Goal: Task Accomplishment & Management: Use online tool/utility

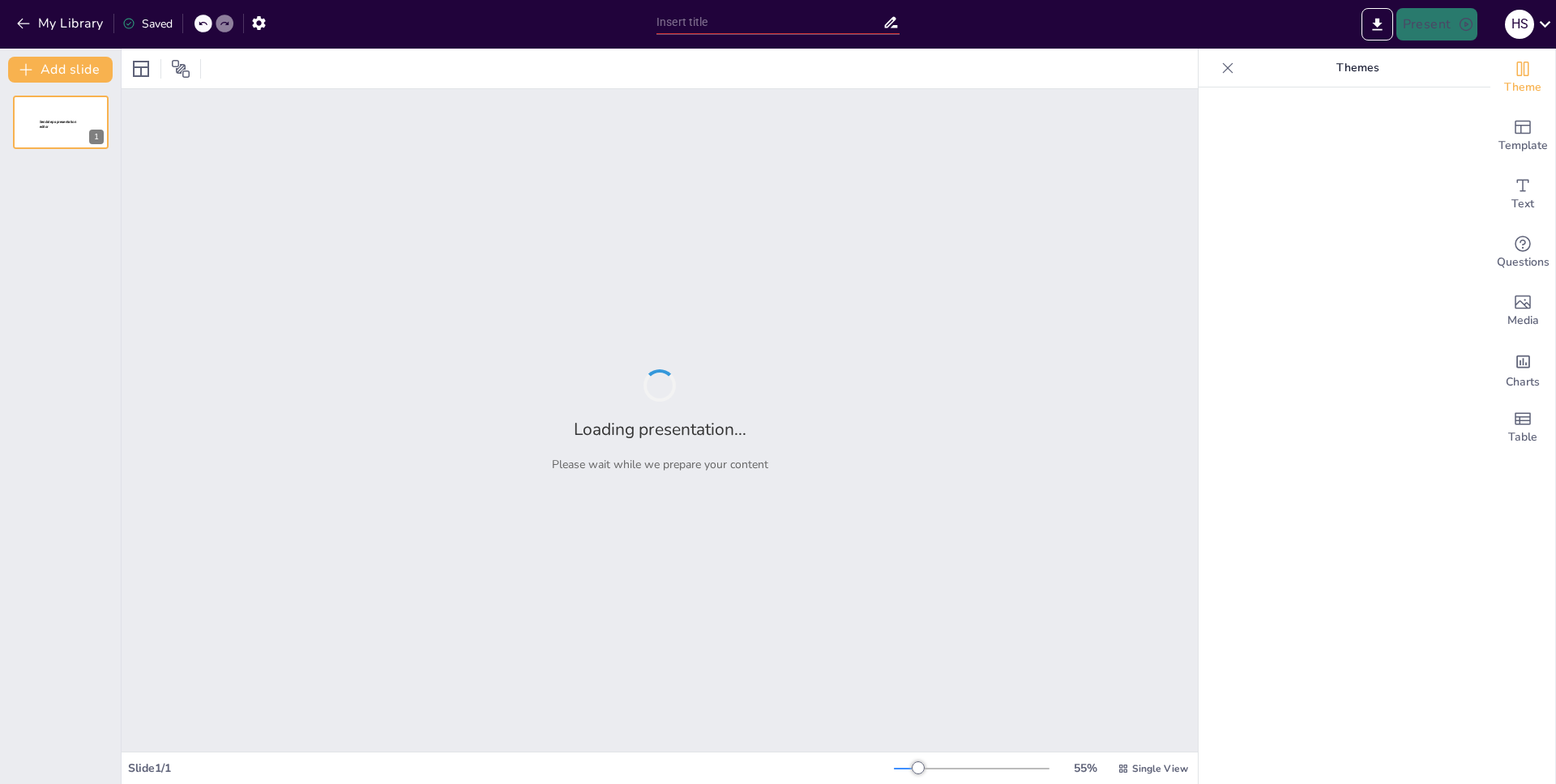
type input "New Sendsteps"
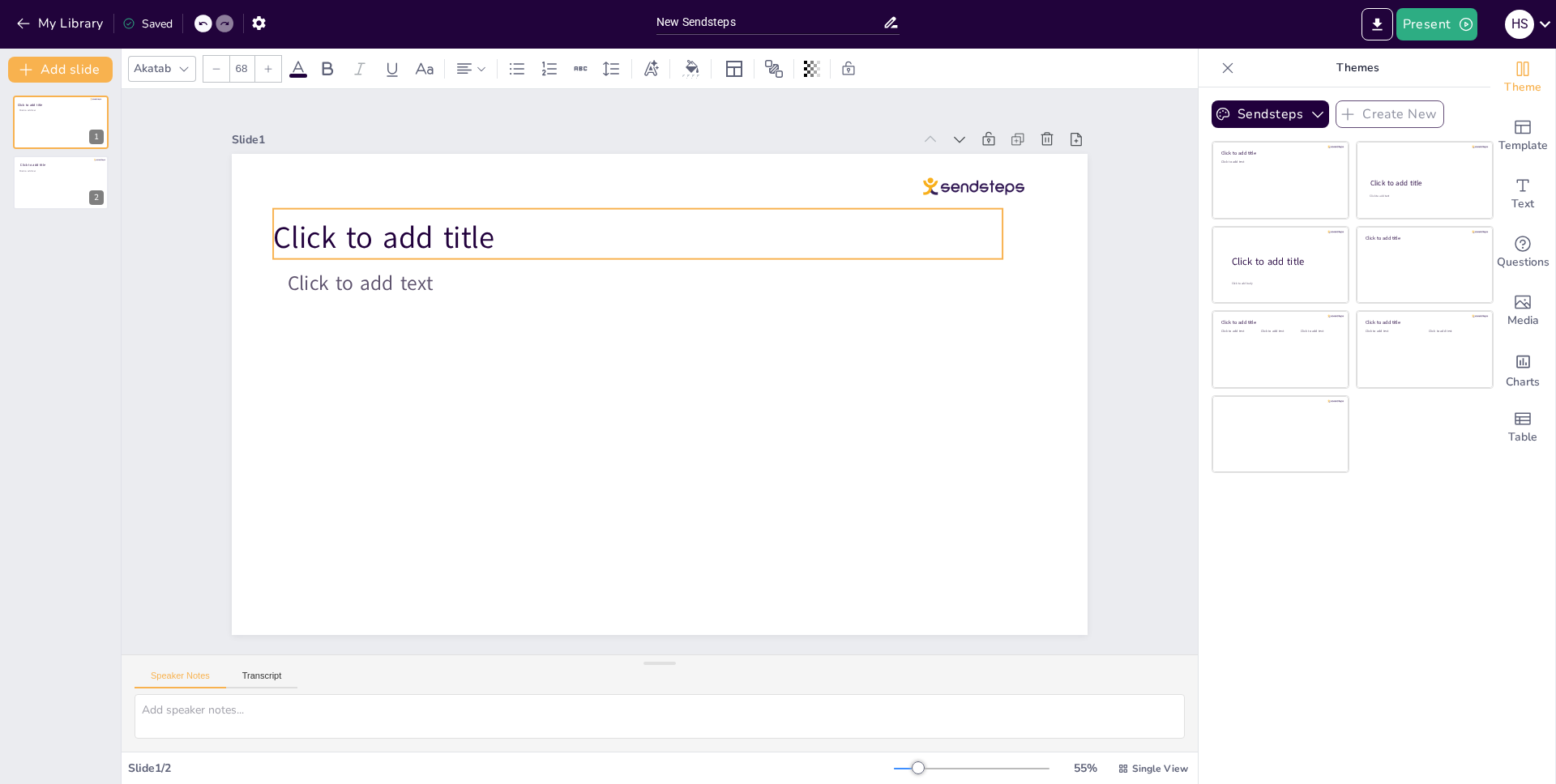
drag, startPoint x: 607, startPoint y: 260, endPoint x: 611, endPoint y: 224, distance: 36.2
click at [611, 224] on p "Click to add title" at bounding box center [638, 238] width 730 height 42
click at [1096, 256] on div "Slide 1 Click to add title Click to add text Slide 2 Click to add title Click t…" at bounding box center [660, 372] width 1063 height 793
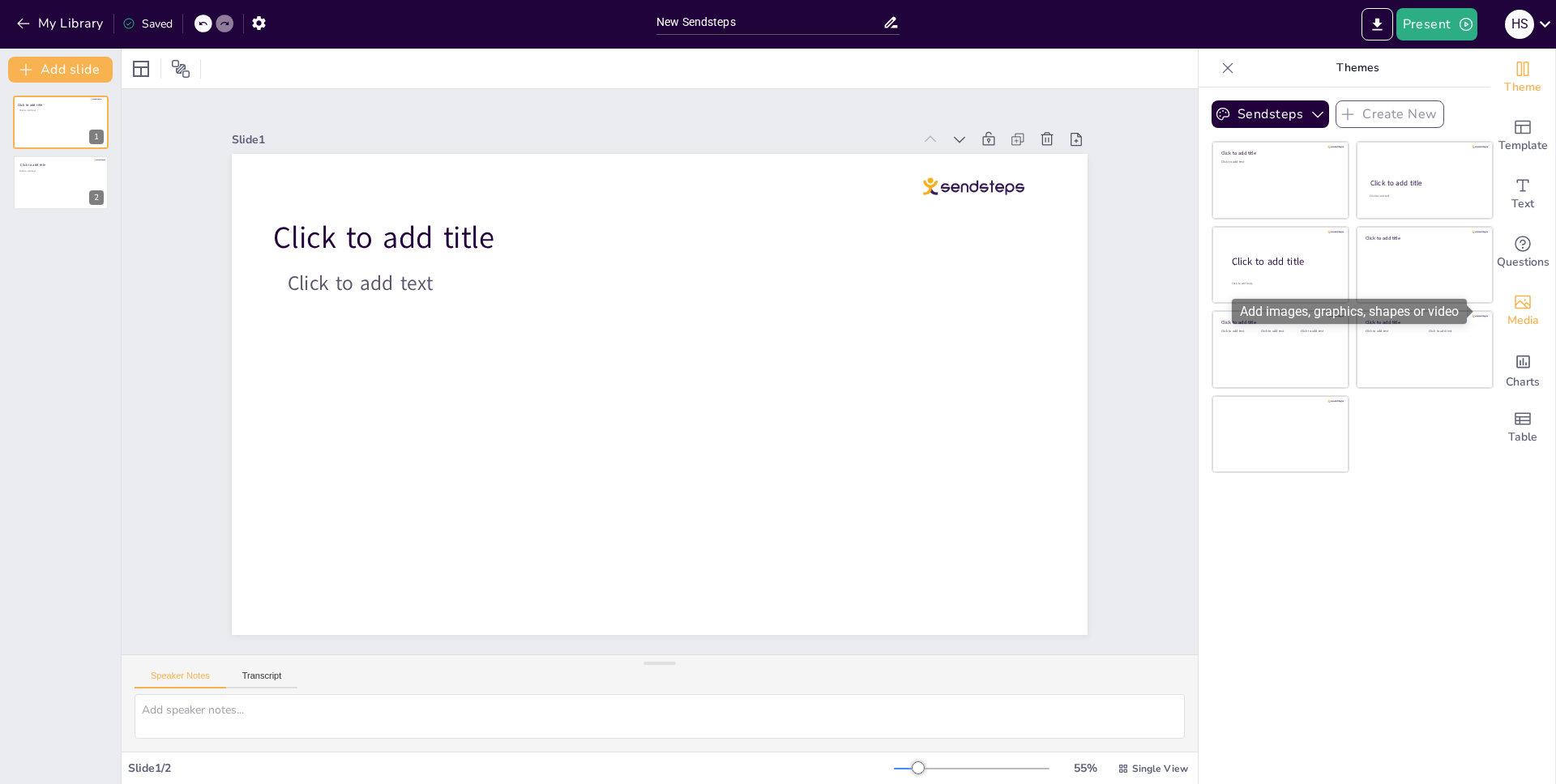
click at [1518, 299] on icon "Add images, graphics, shapes or video" at bounding box center [1523, 303] width 16 height 14
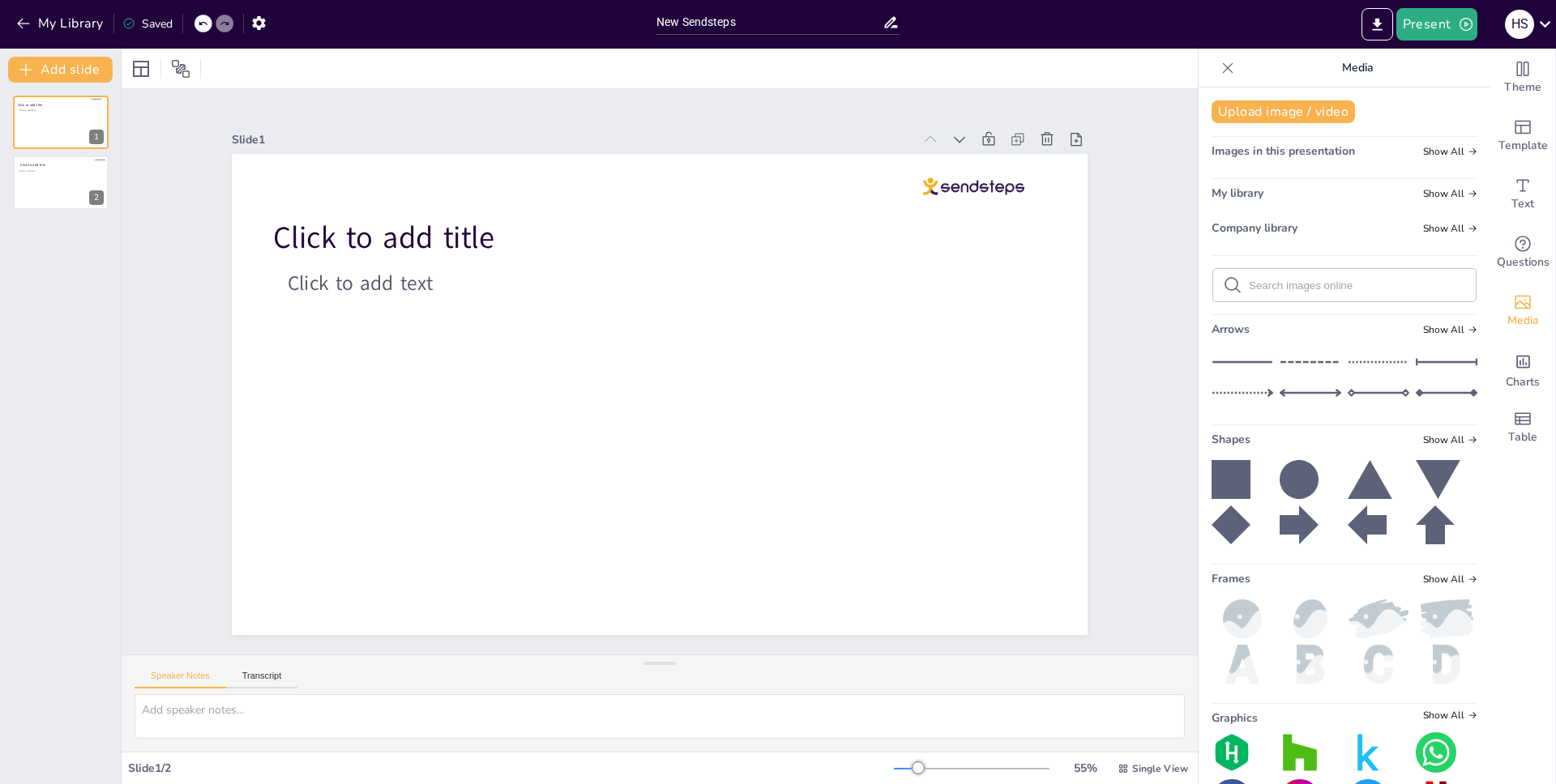
click at [1220, 69] on icon at bounding box center [1228, 68] width 16 height 16
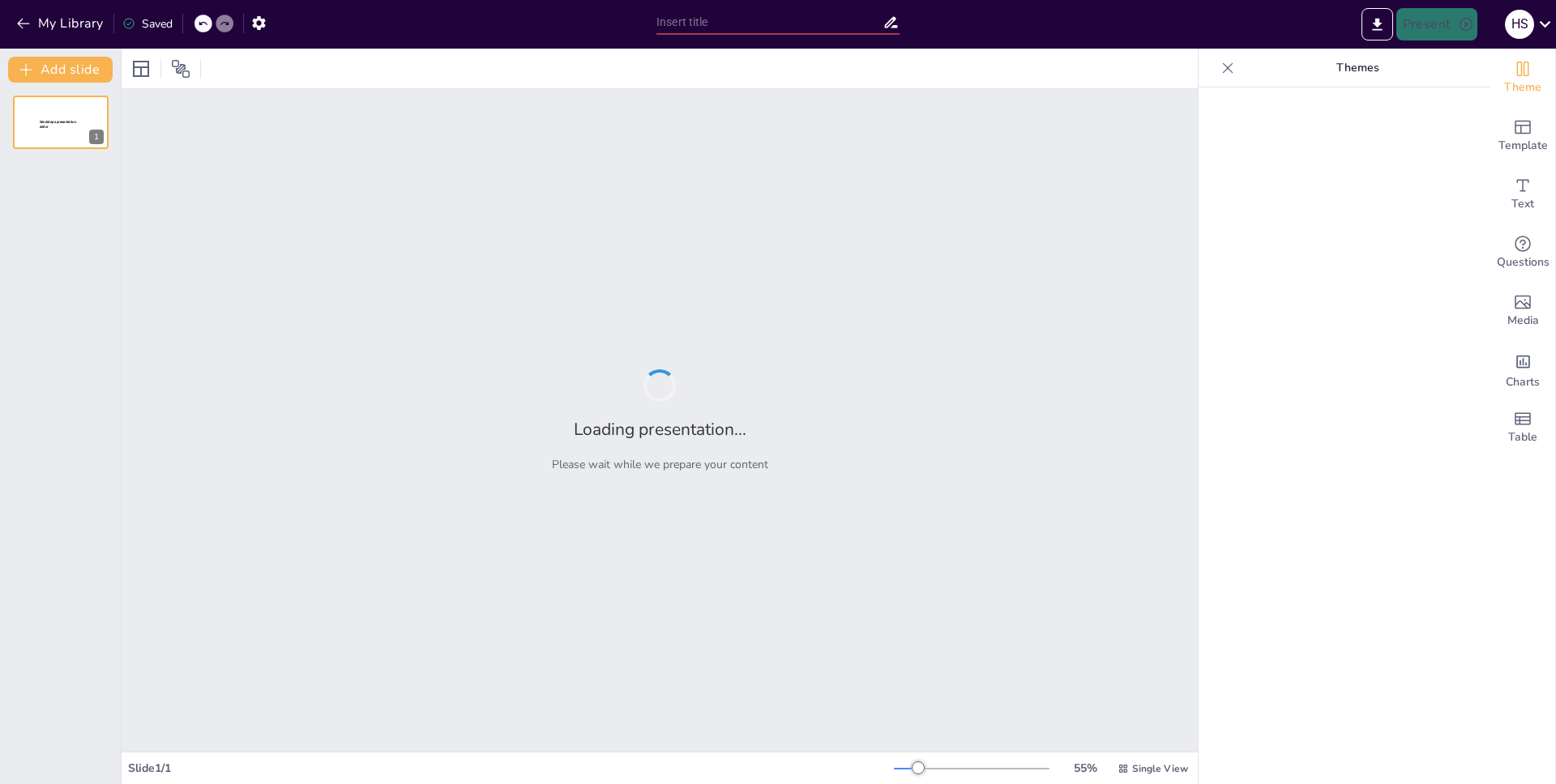
type input "New Sendsteps"
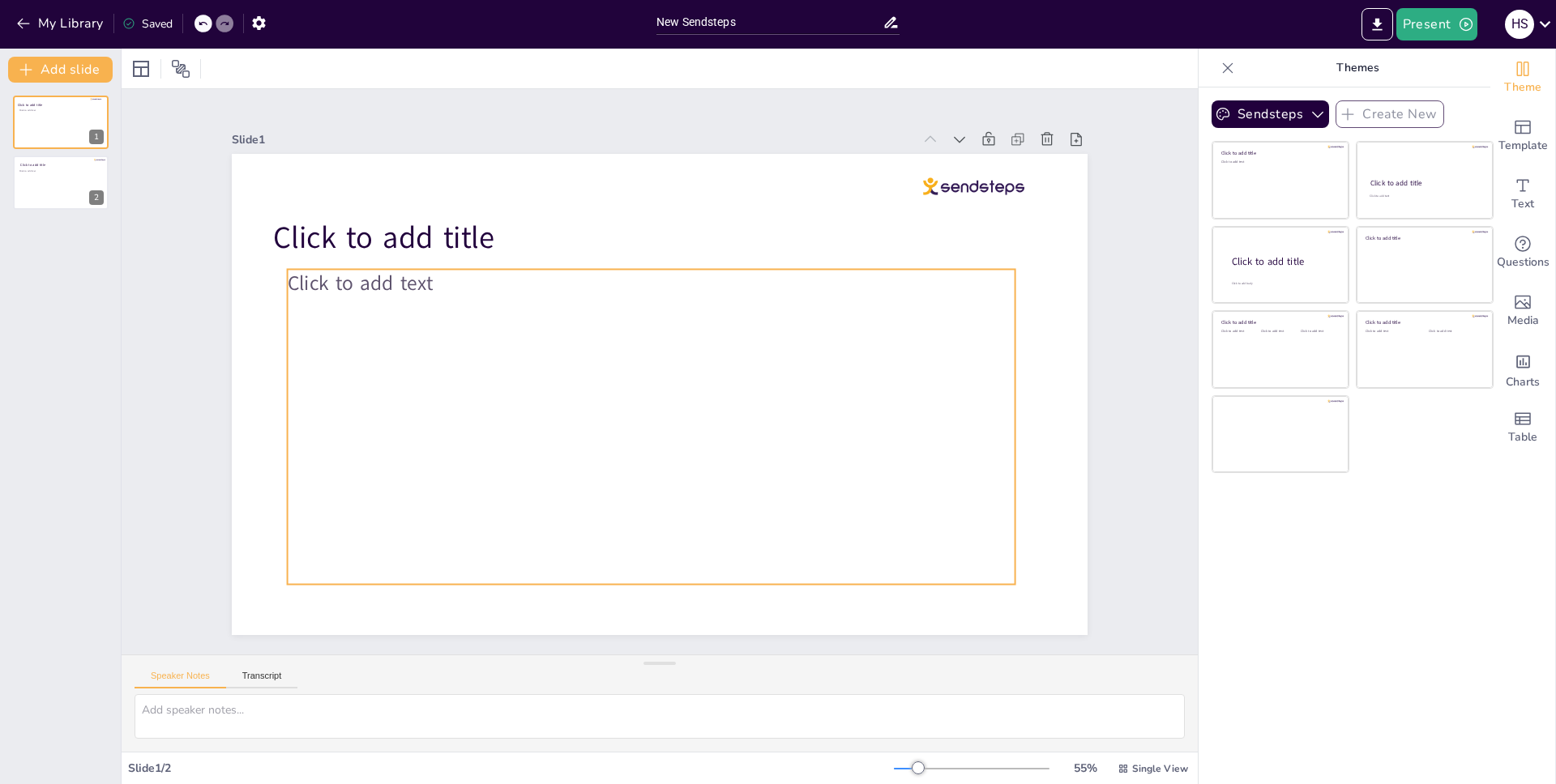
click at [475, 296] on div "Click to add text" at bounding box center [652, 426] width 728 height 316
click at [632, 231] on icon at bounding box center [639, 237] width 15 height 16
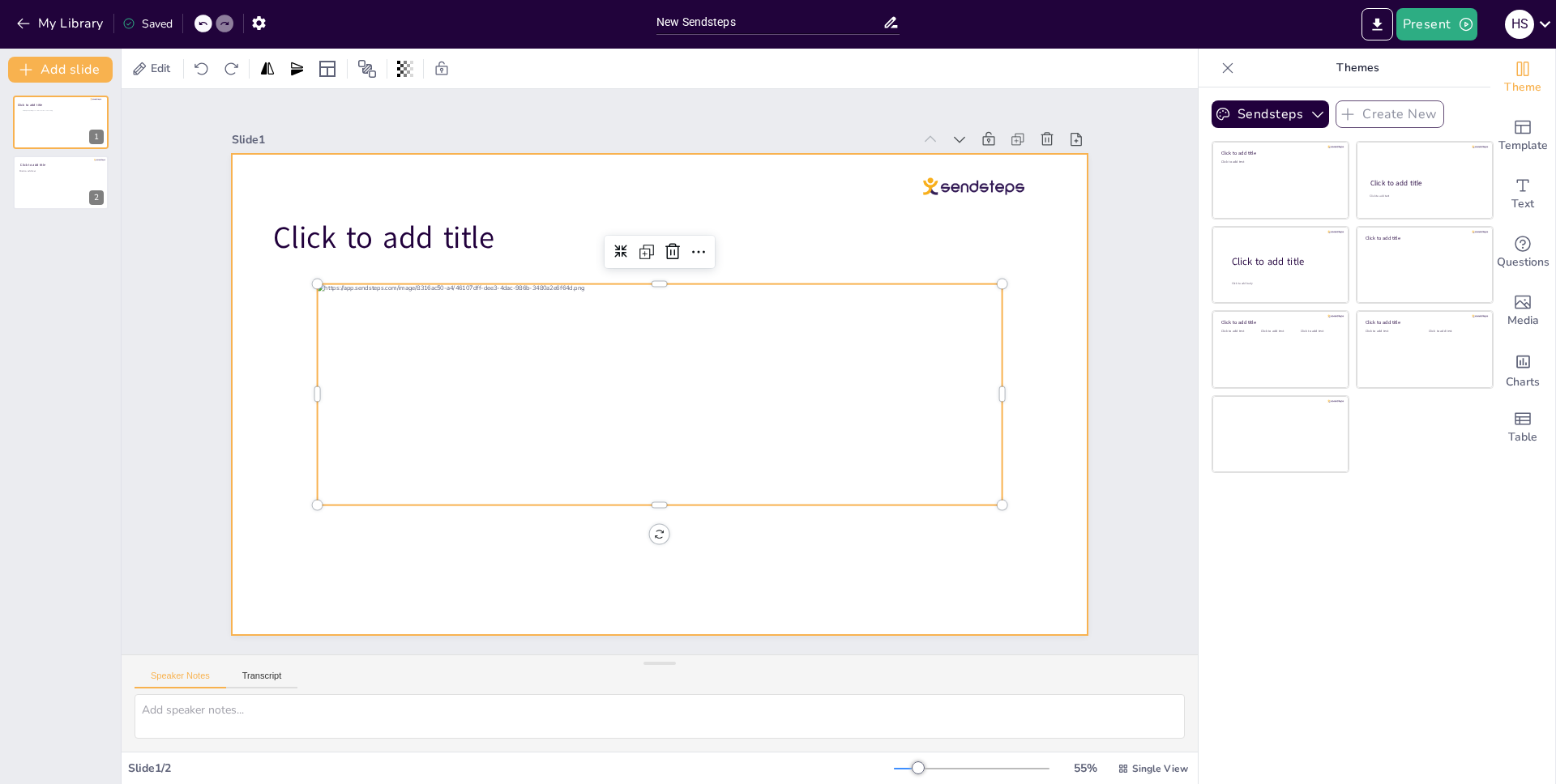
click at [902, 521] on div at bounding box center [660, 394] width 856 height 481
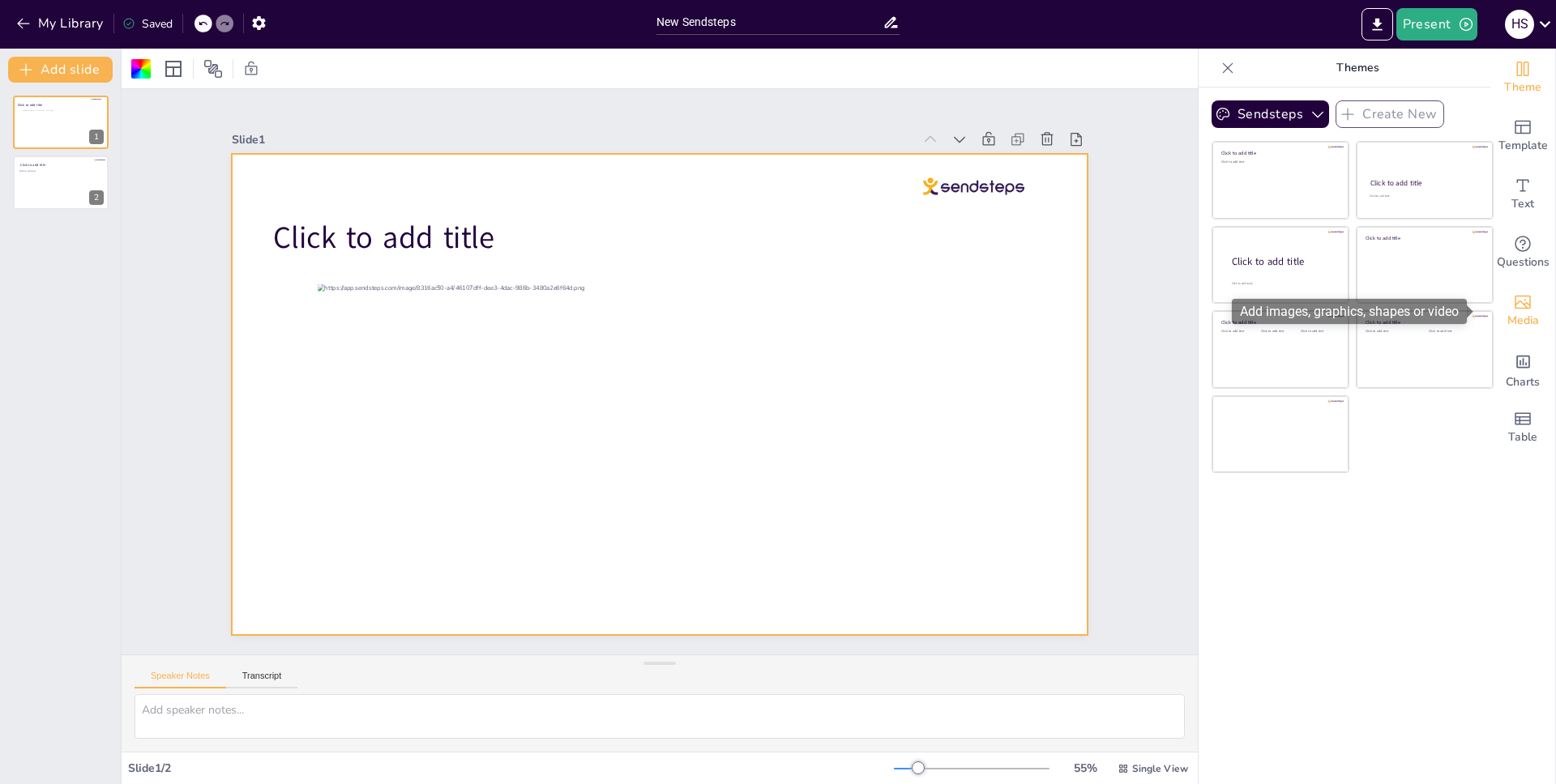
click at [1522, 314] on span "Media" at bounding box center [1524, 321] width 32 height 18
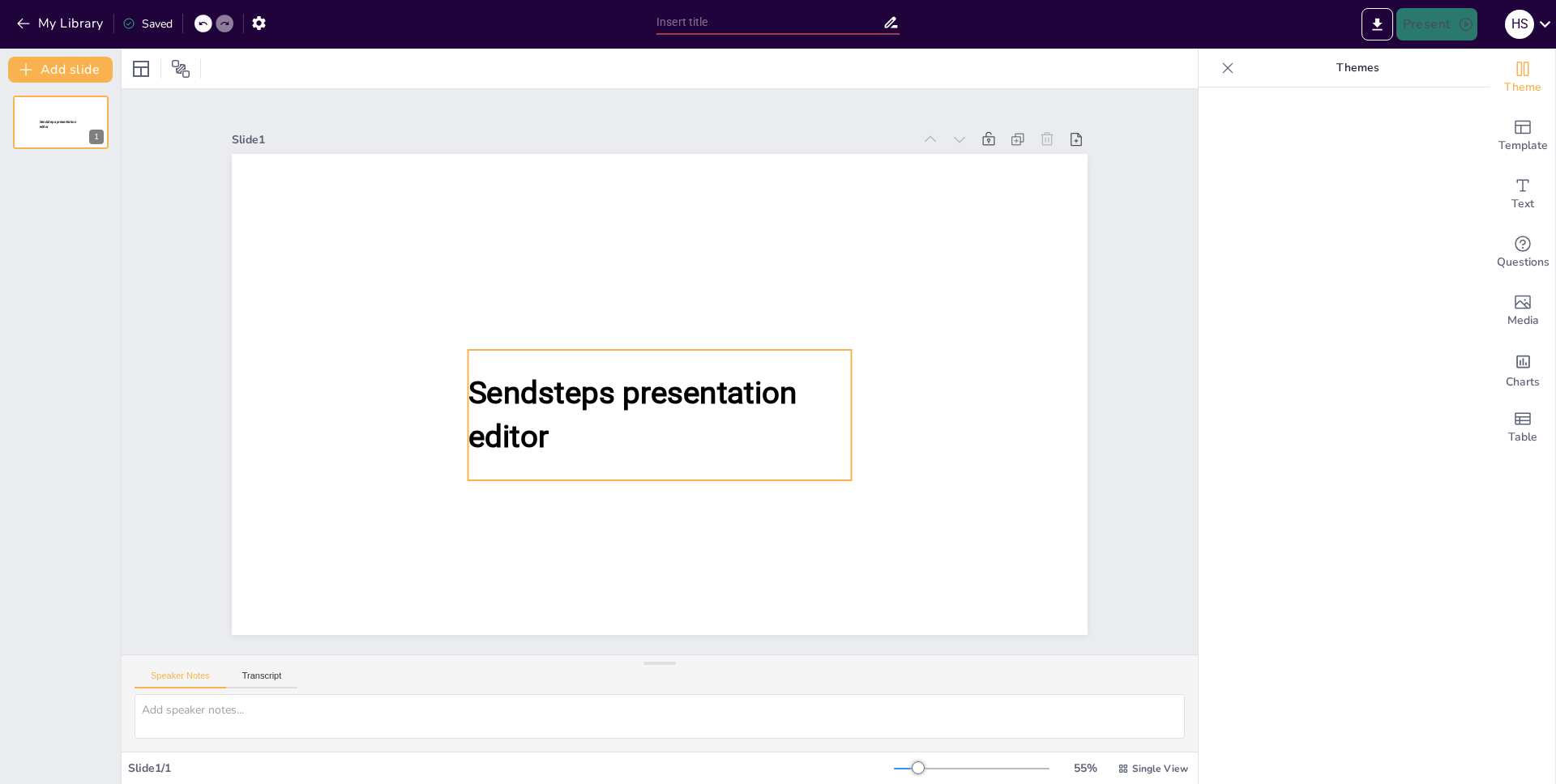
type input "New Sendsteps"
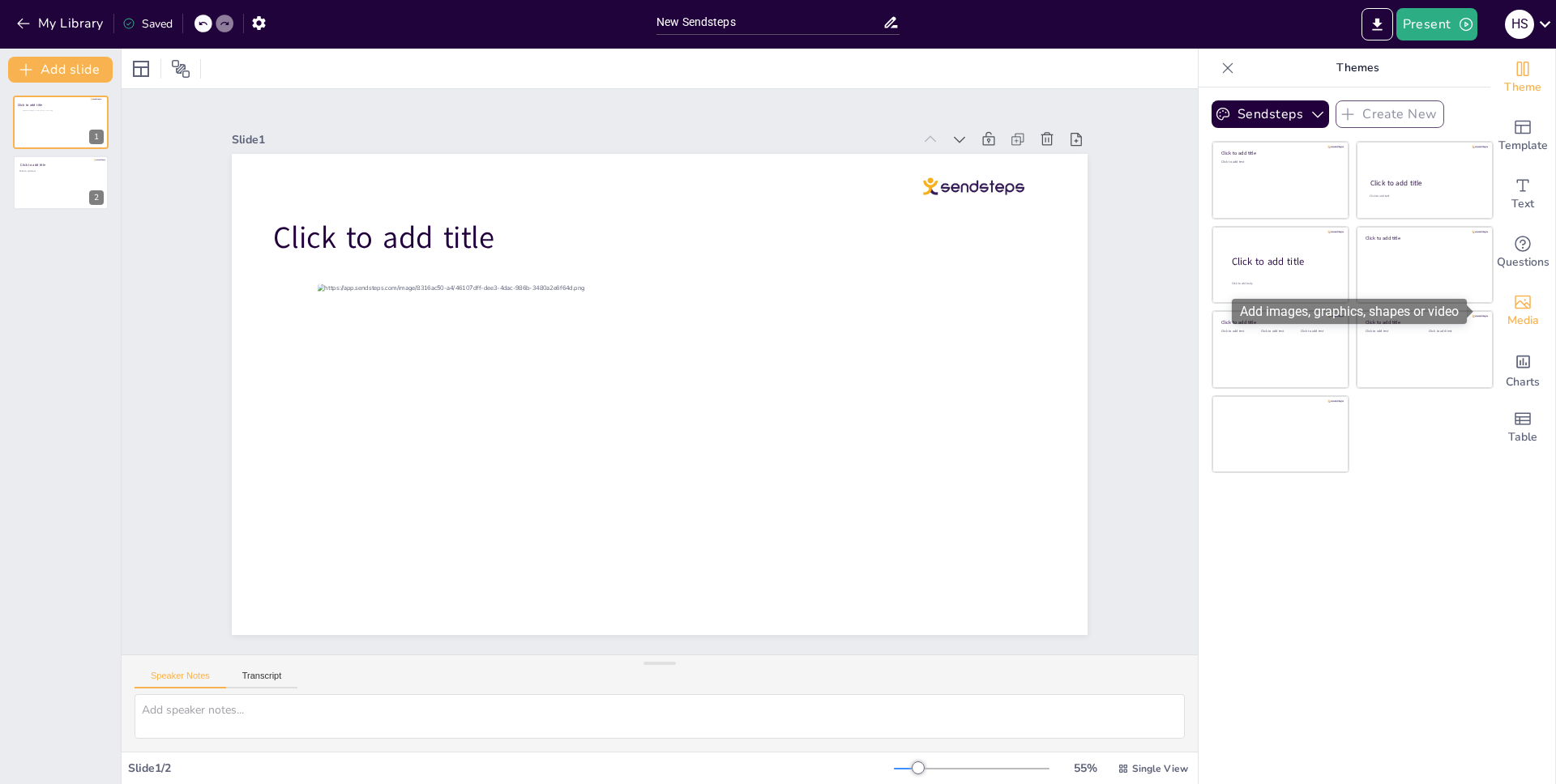
click at [1524, 303] on div "Media" at bounding box center [1523, 311] width 65 height 58
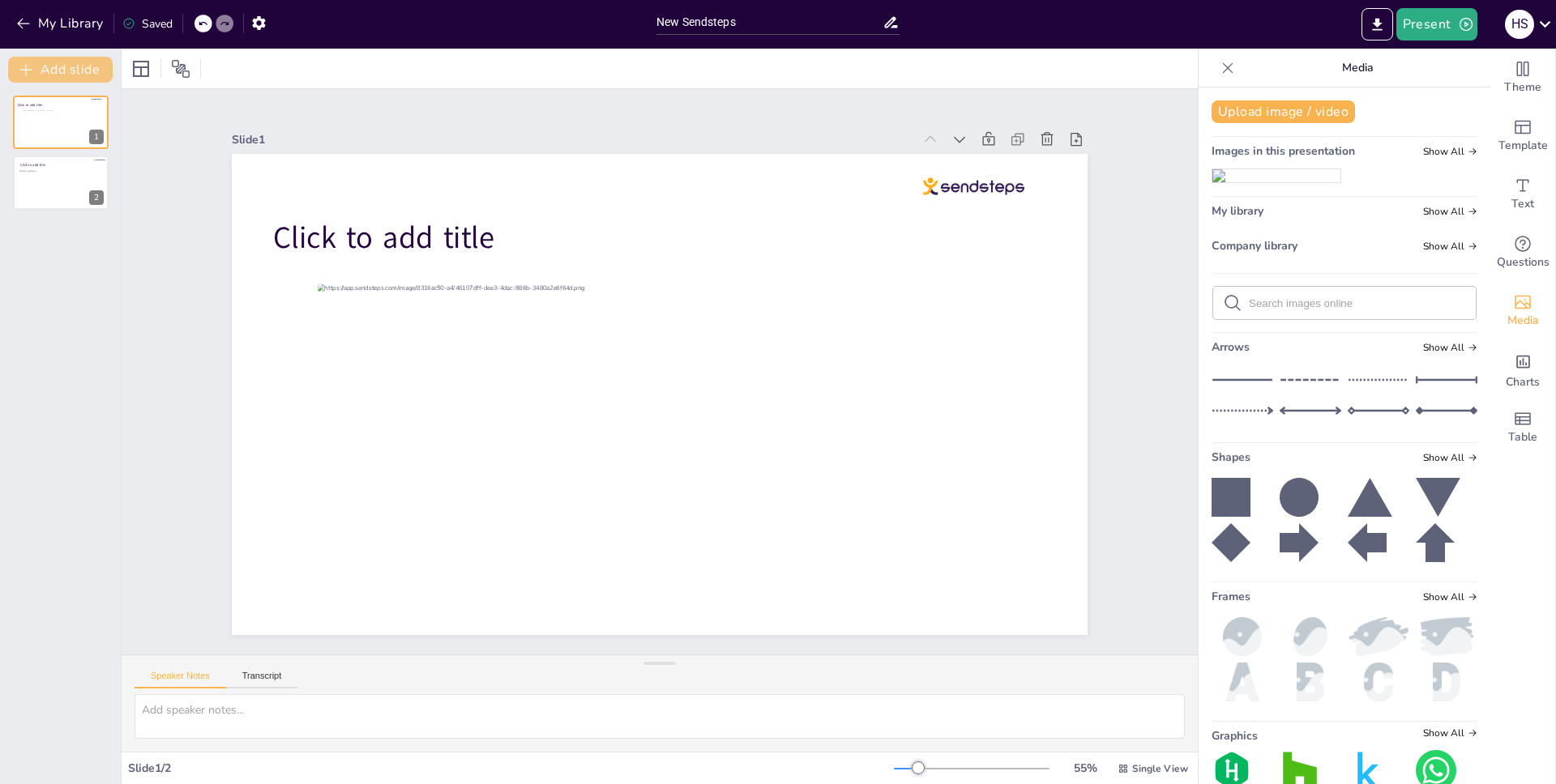
click at [66, 71] on button "Add slide" at bounding box center [60, 70] width 105 height 26
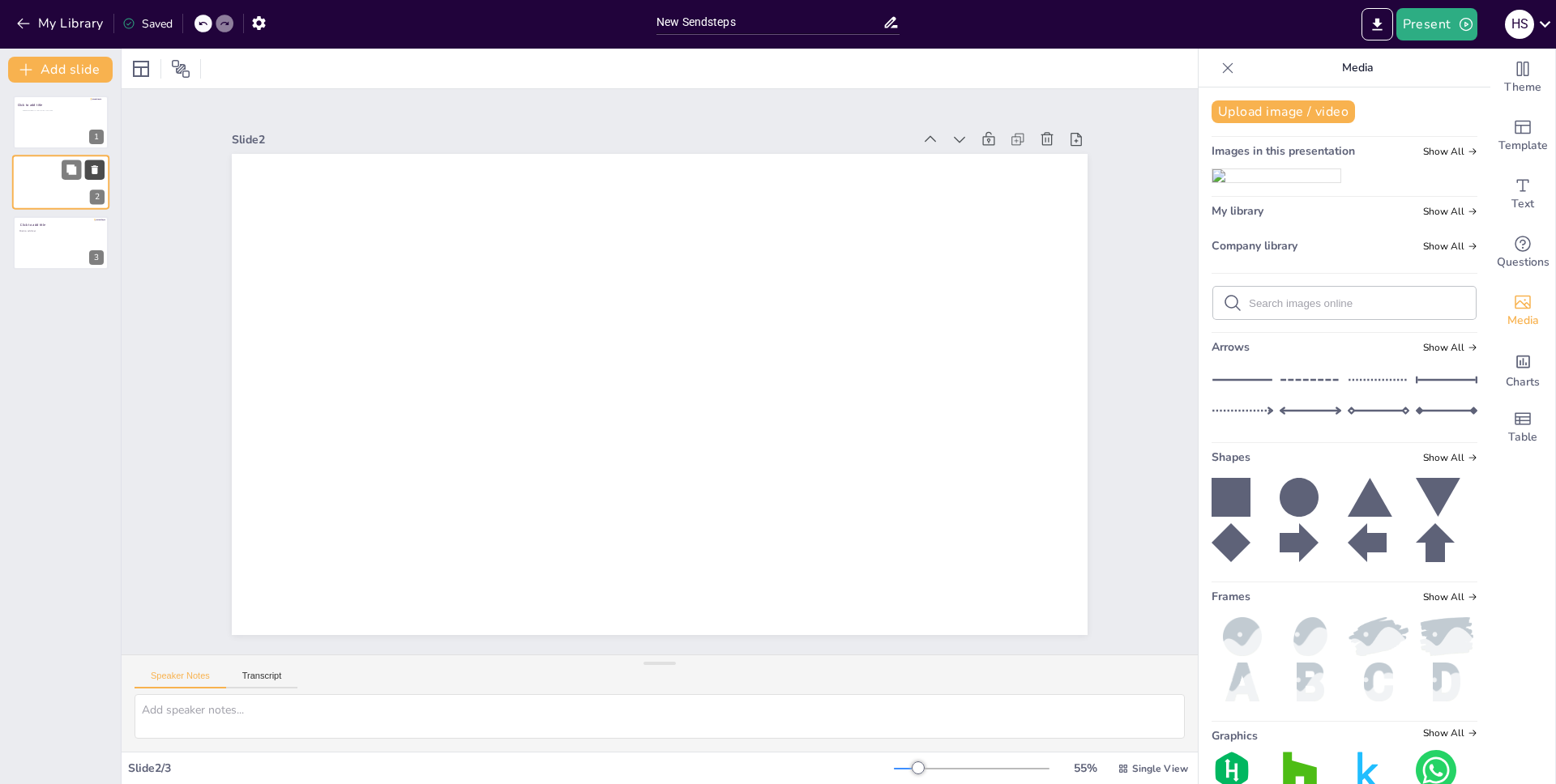
click at [98, 165] on icon at bounding box center [94, 170] width 11 height 11
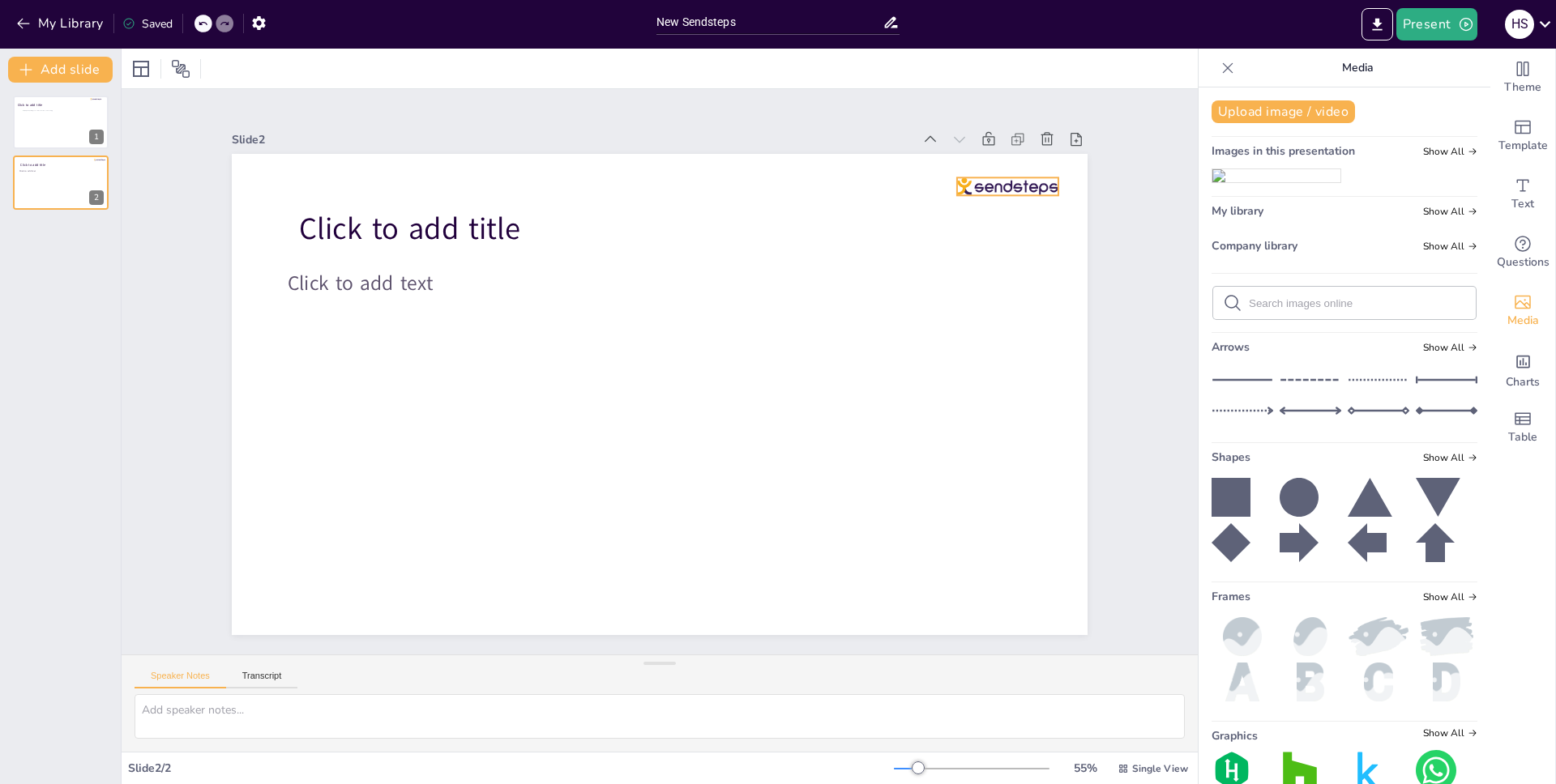
click at [1002, 184] on div at bounding box center [1007, 187] width 101 height 18
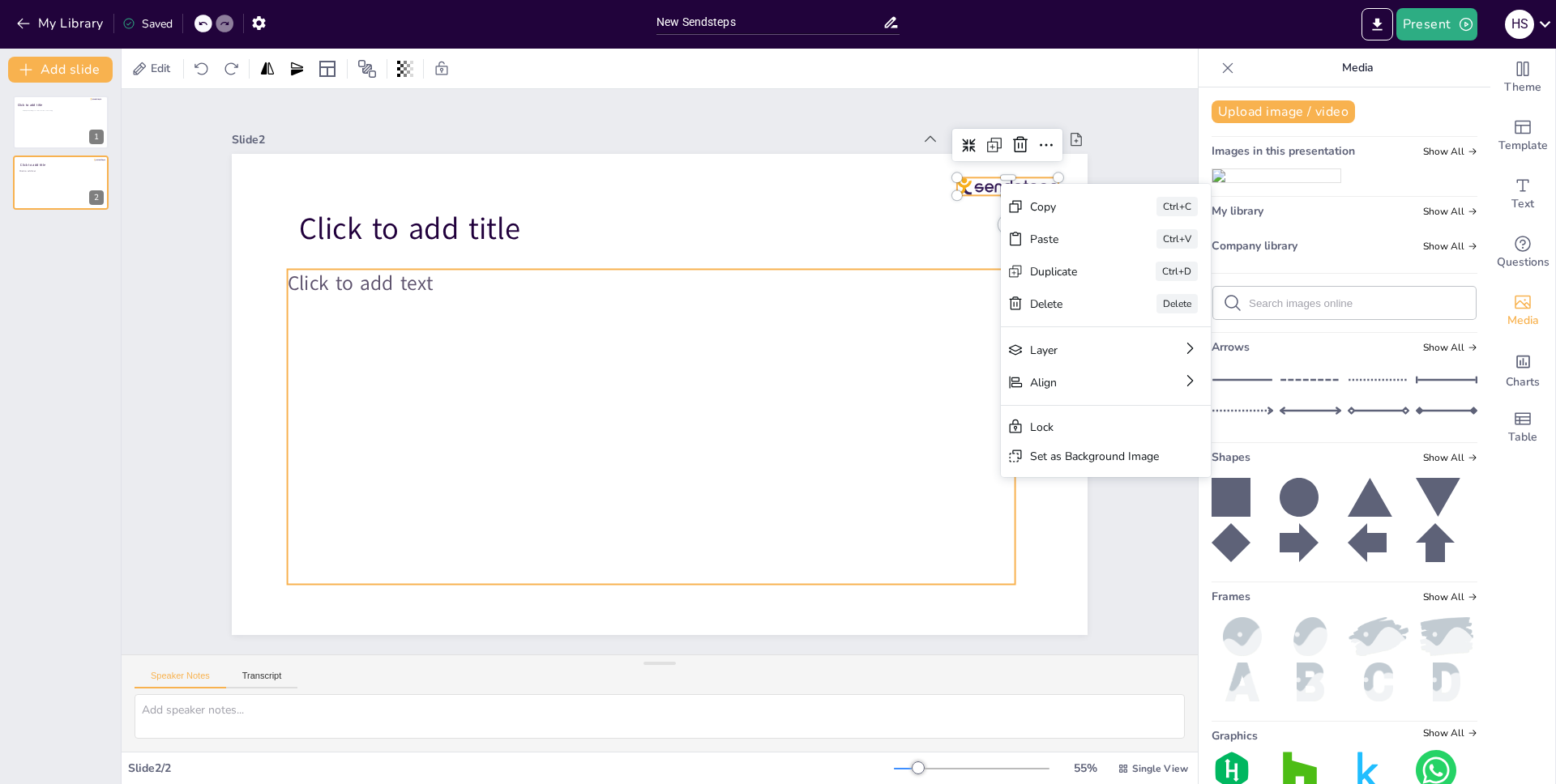
click at [907, 421] on div "Click to add text" at bounding box center [652, 426] width 728 height 316
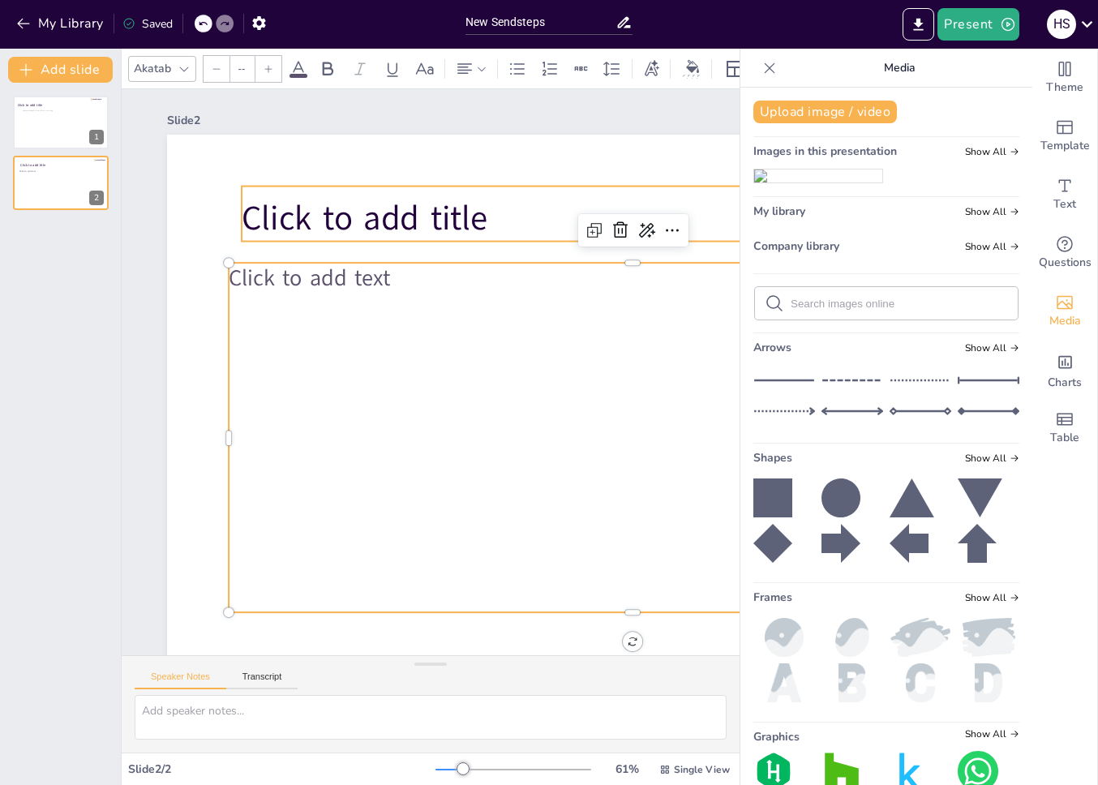
type input "68"
click at [563, 216] on p "Click to add title" at bounding box center [647, 218] width 810 height 47
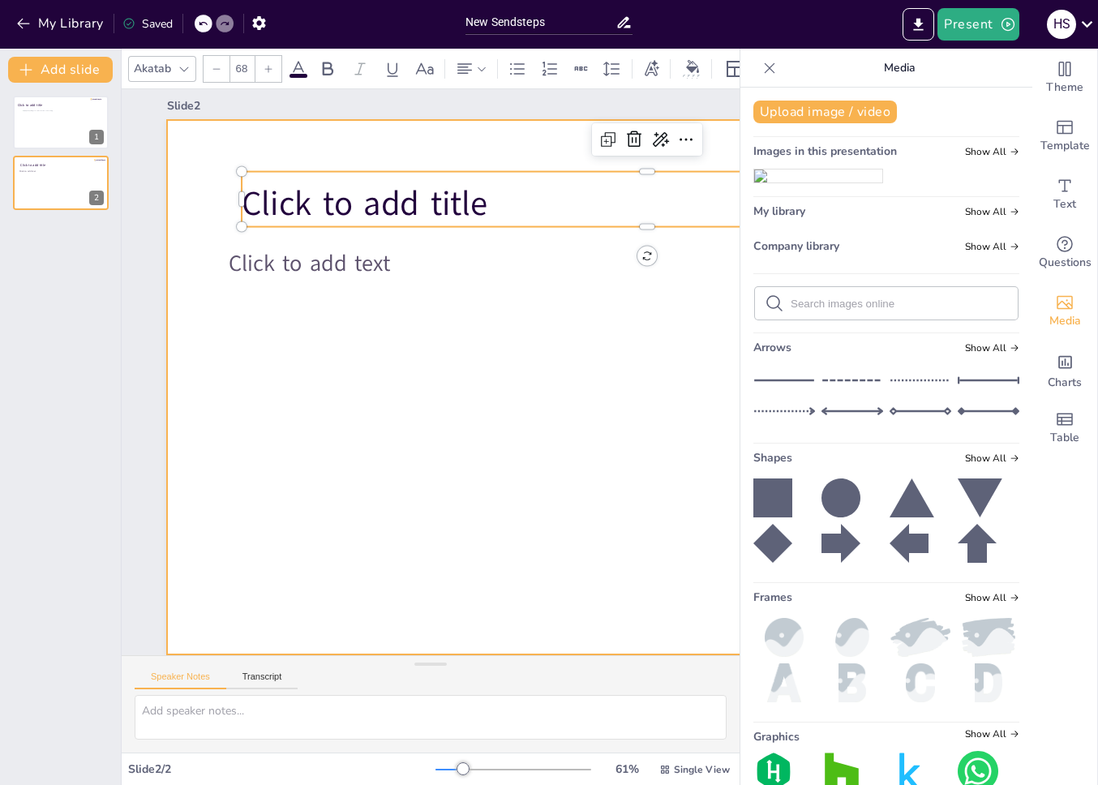
scroll to position [26, 448]
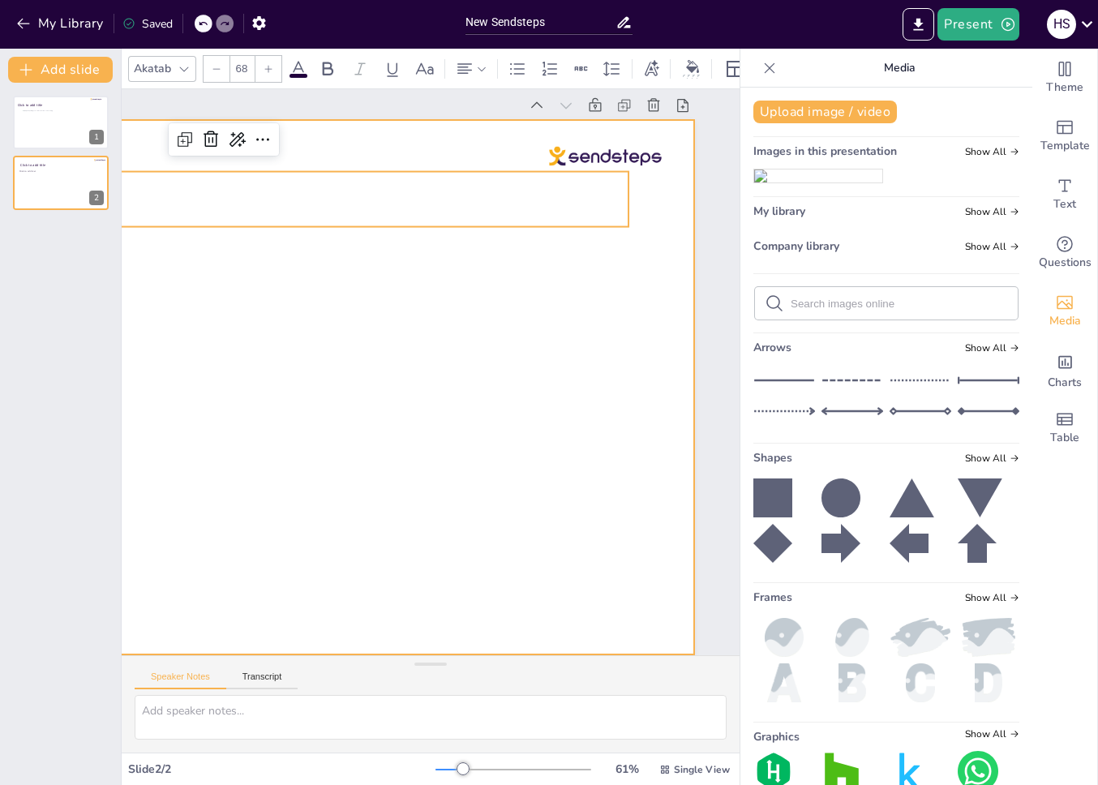
click at [655, 244] on div at bounding box center [219, 387] width 951 height 535
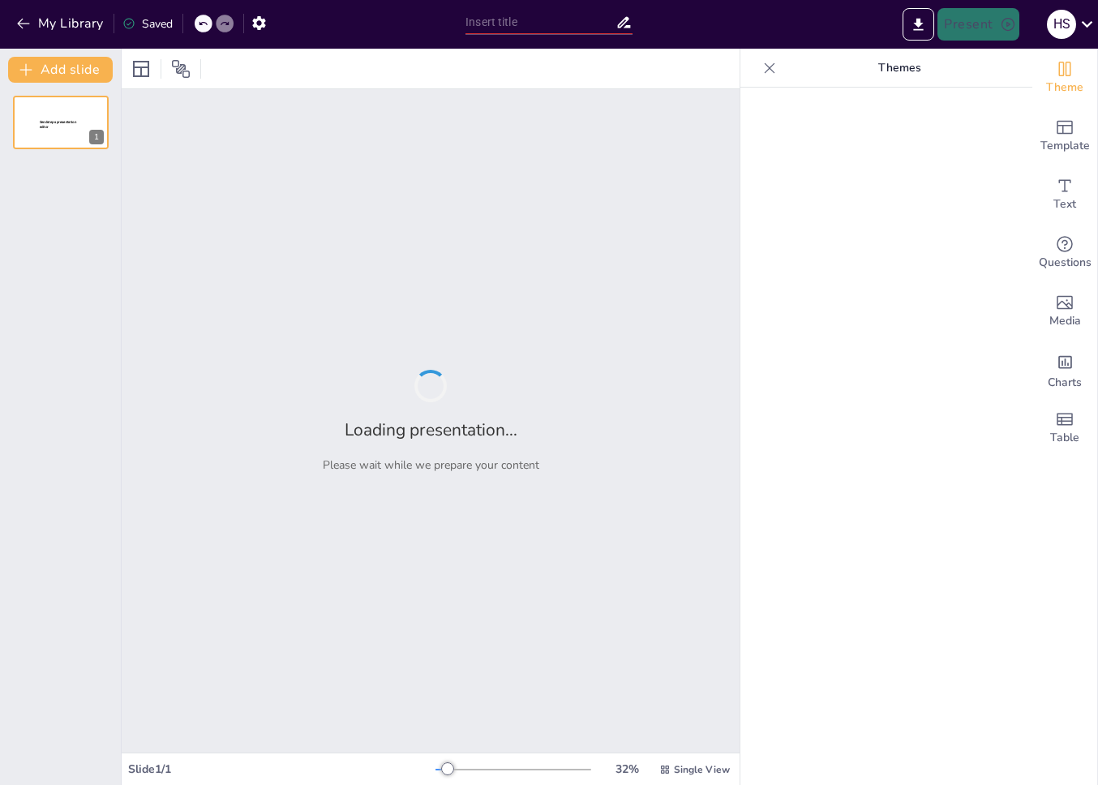
type input "New Sendsteps"
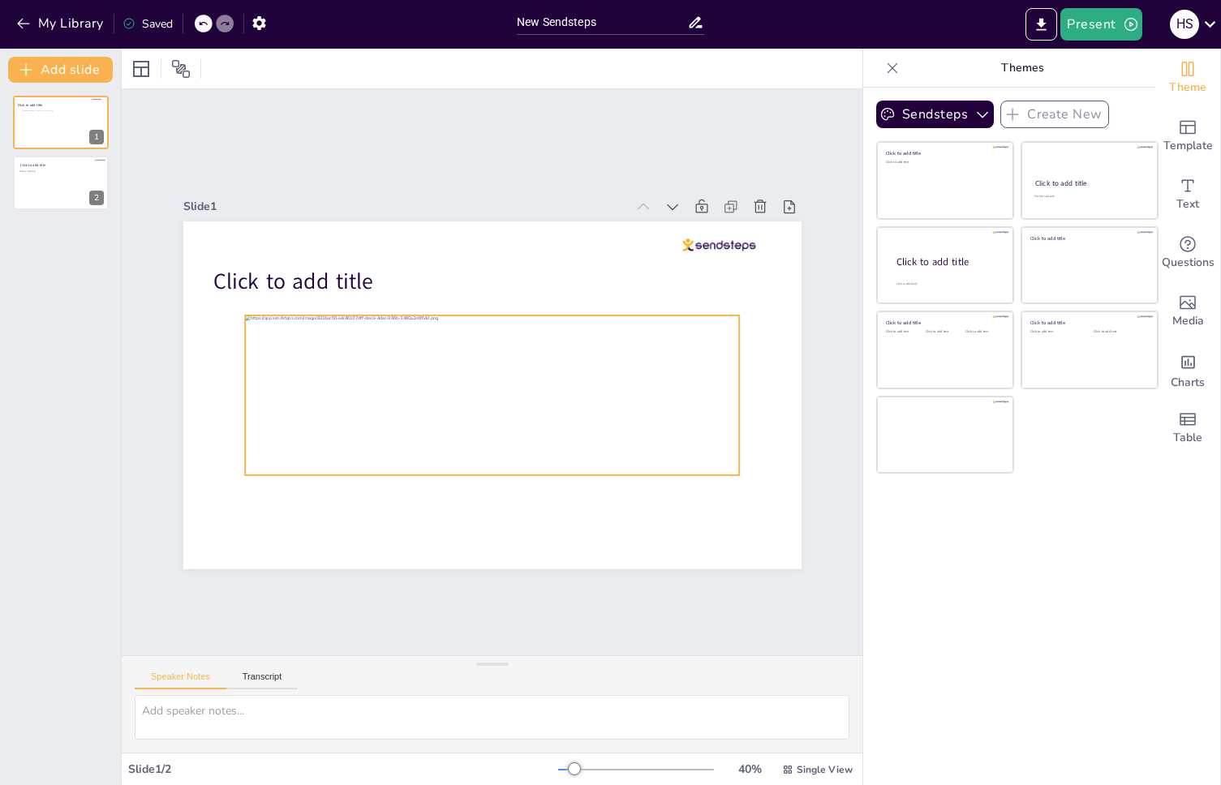
click at [556, 427] on div at bounding box center [489, 395] width 509 height 211
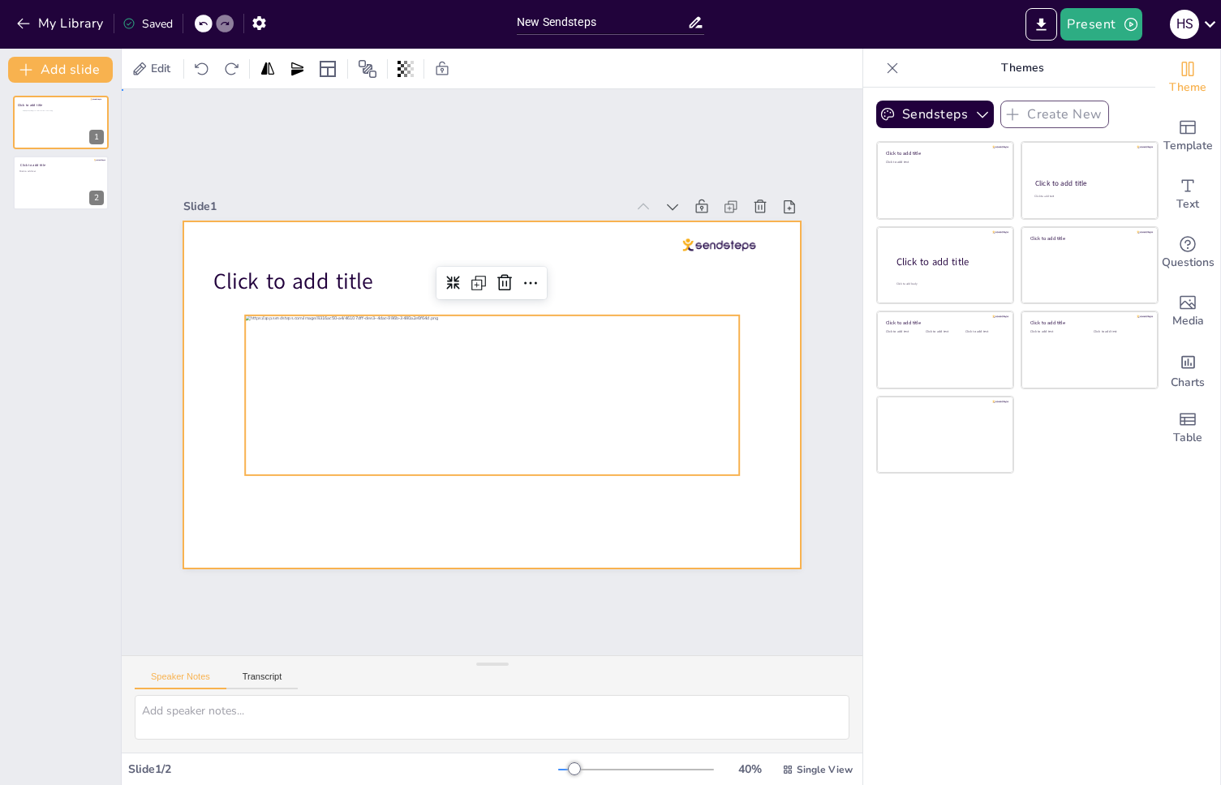
click at [573, 512] on div at bounding box center [492, 395] width 618 height 348
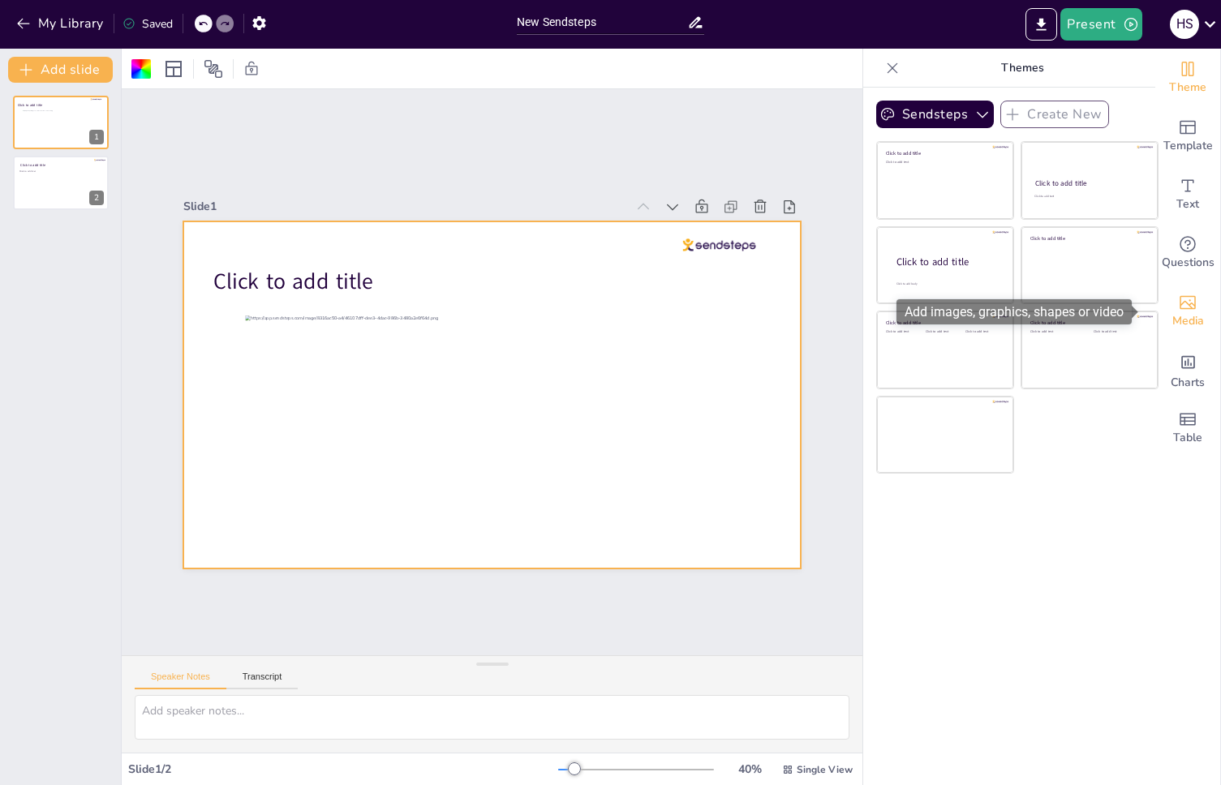
click at [1097, 312] on span "Media" at bounding box center [1188, 321] width 32 height 18
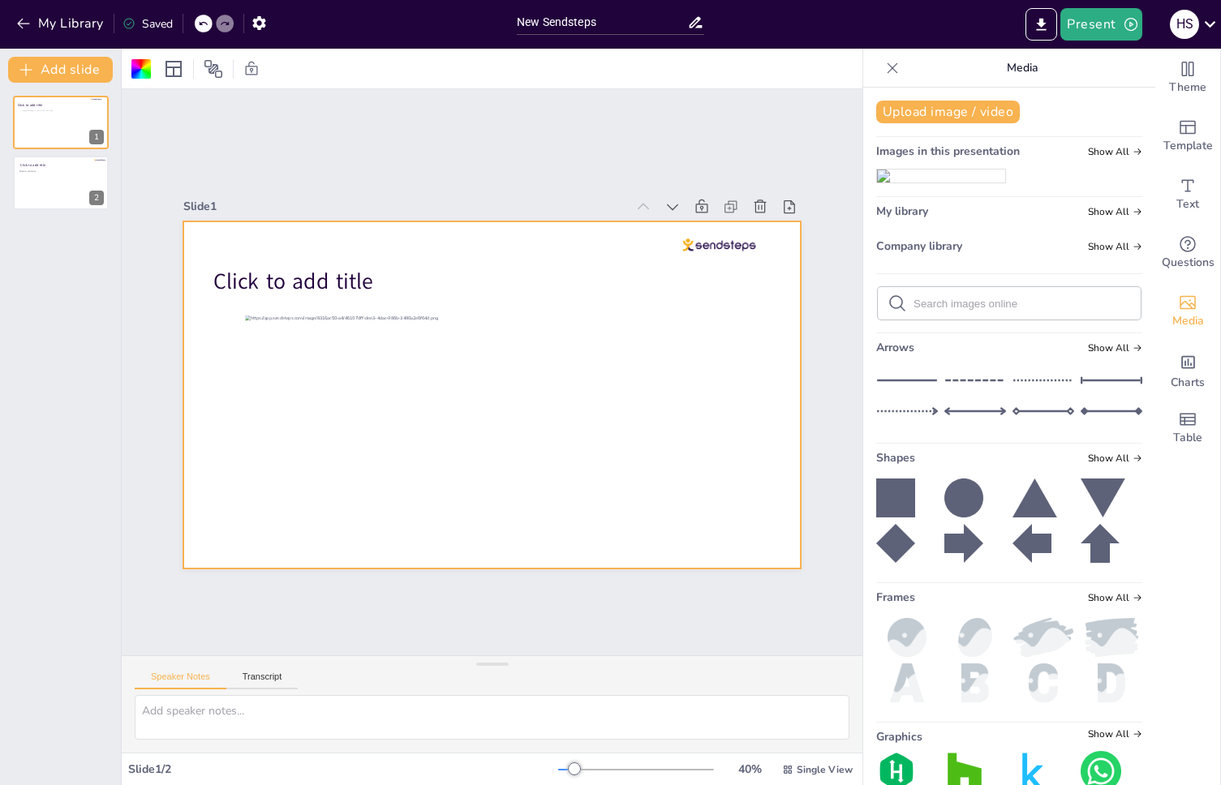
click at [884, 73] on icon at bounding box center [892, 68] width 16 height 16
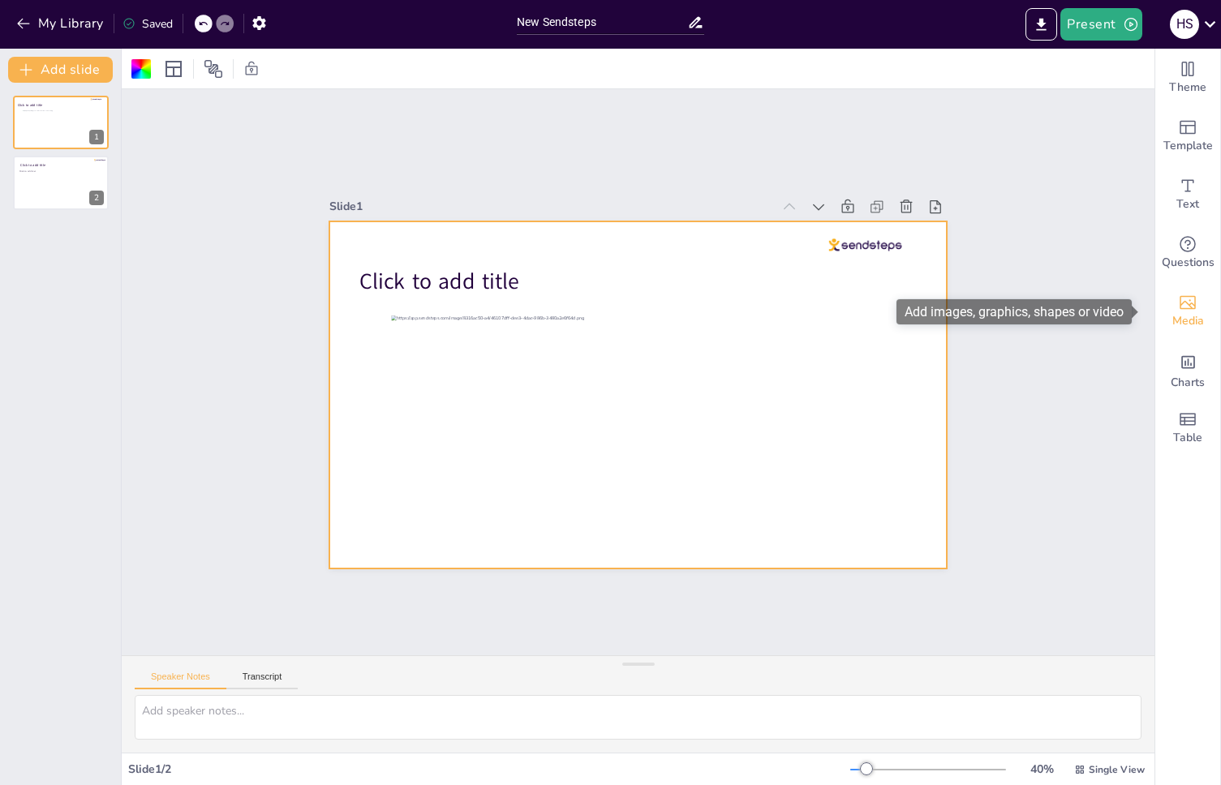
click at [1097, 308] on div "Media" at bounding box center [1187, 311] width 65 height 58
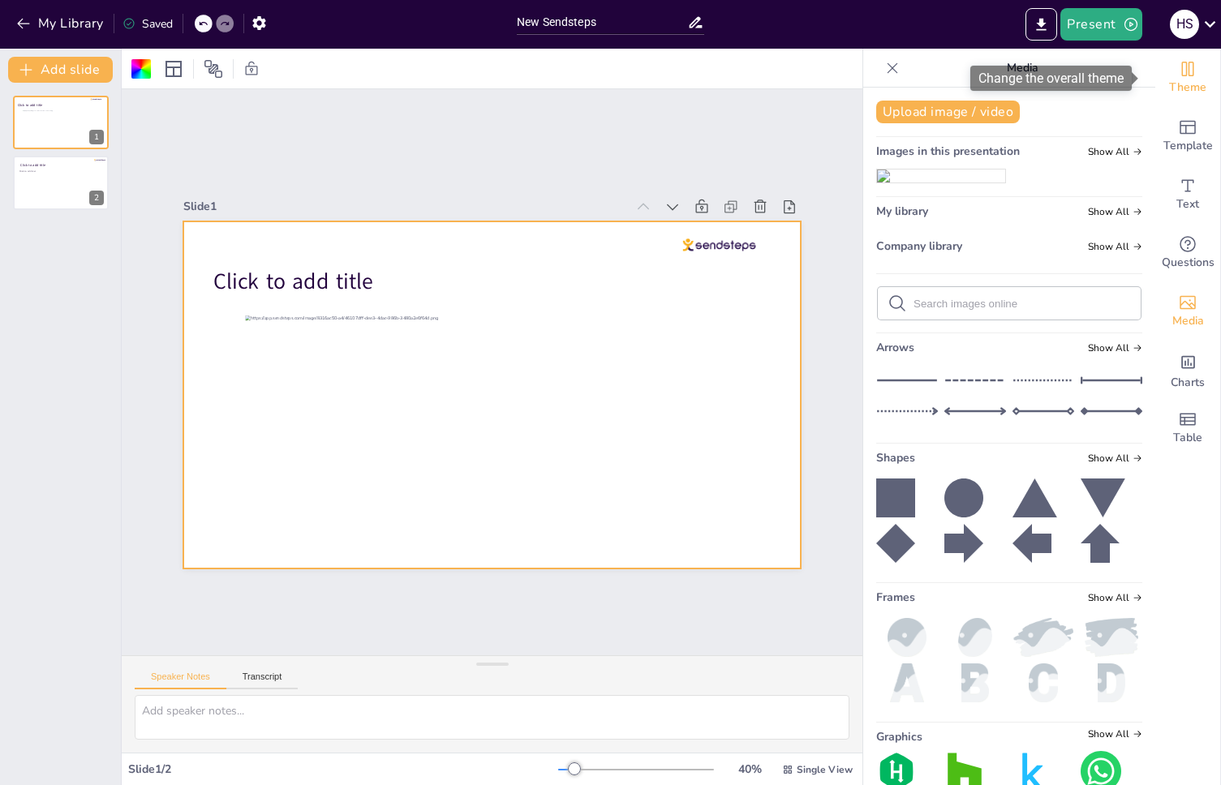
click at [1097, 67] on icon "Change the overall theme" at bounding box center [1187, 68] width 19 height 19
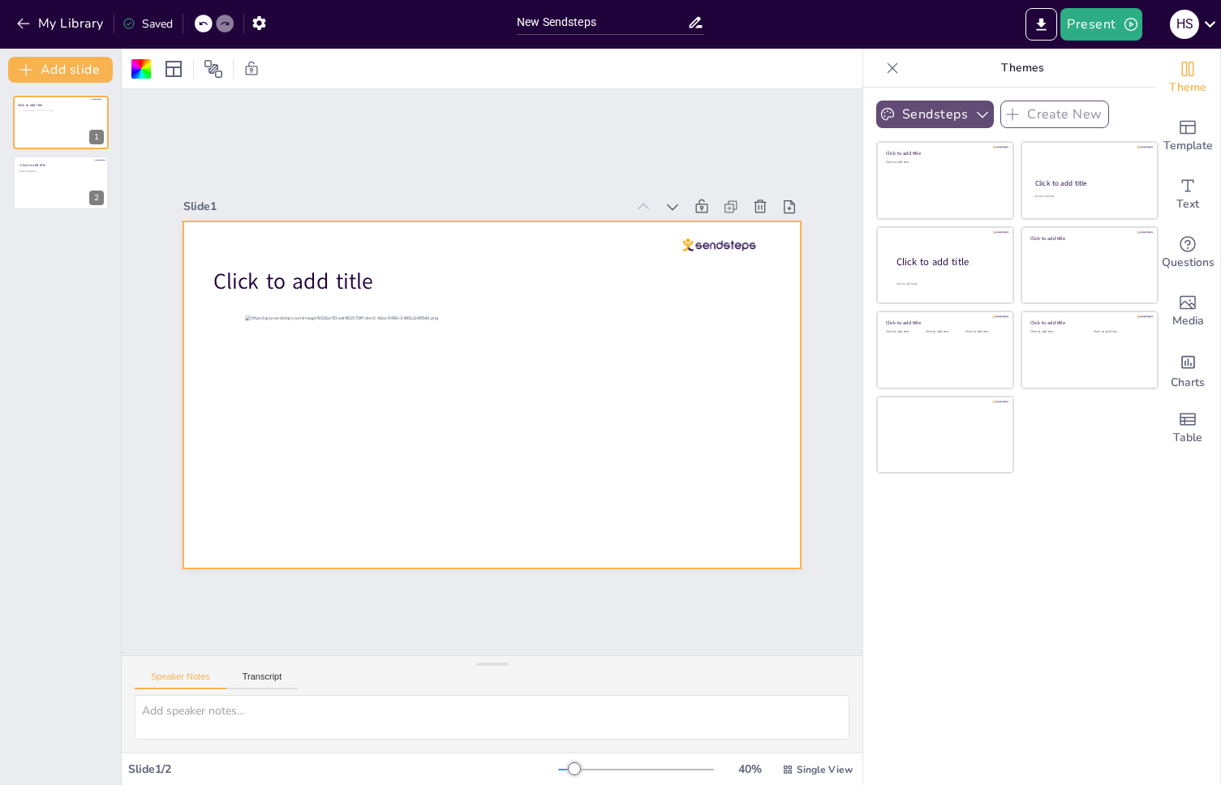
click at [918, 114] on button "Sendsteps" at bounding box center [935, 115] width 118 height 28
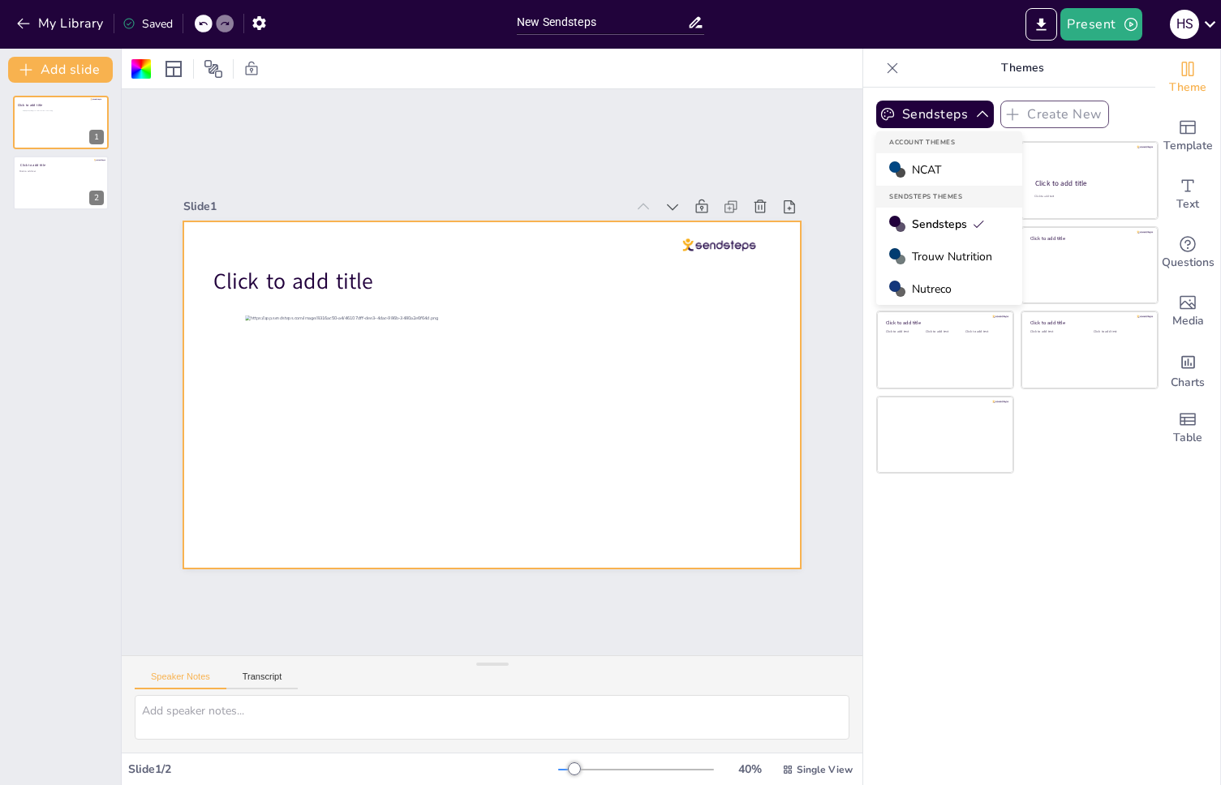
click at [942, 170] on div "NCAT" at bounding box center [949, 169] width 146 height 32
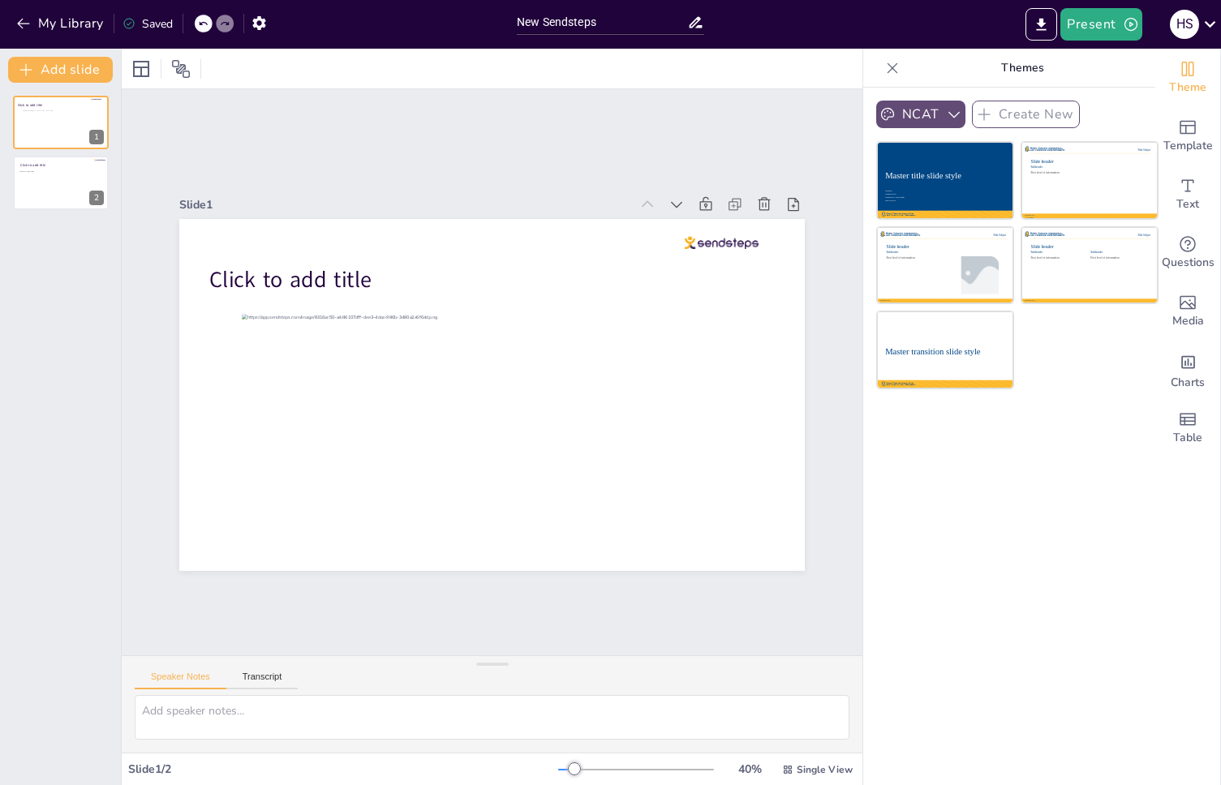
click at [914, 117] on button "NCAT" at bounding box center [920, 115] width 89 height 28
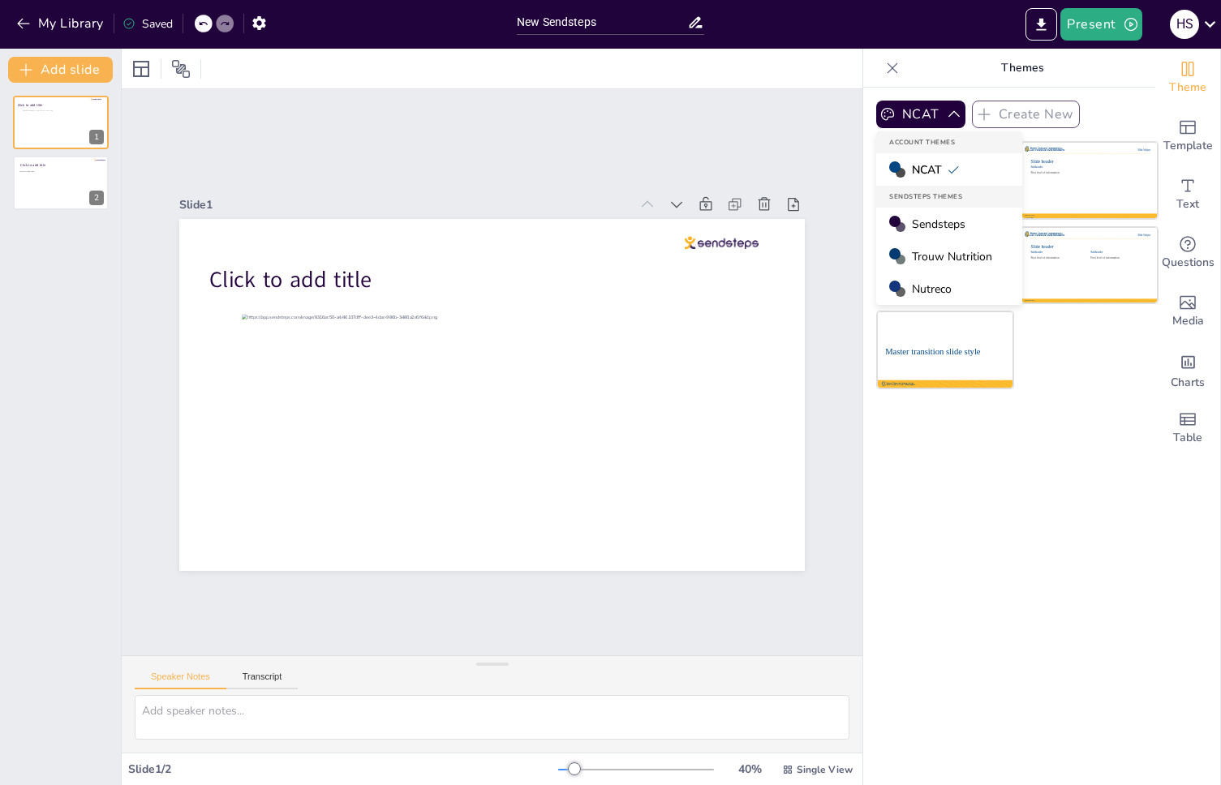
click at [400, 165] on div "Slide 1 Click to add title Slide 2 Click to add title Click to add text" at bounding box center [492, 372] width 741 height 566
click at [1002, 550] on div "NCAT Create New Account Themes NCAT Sendsteps Themes Sendsteps Trouw Nutrition …" at bounding box center [1009, 437] width 292 height 698
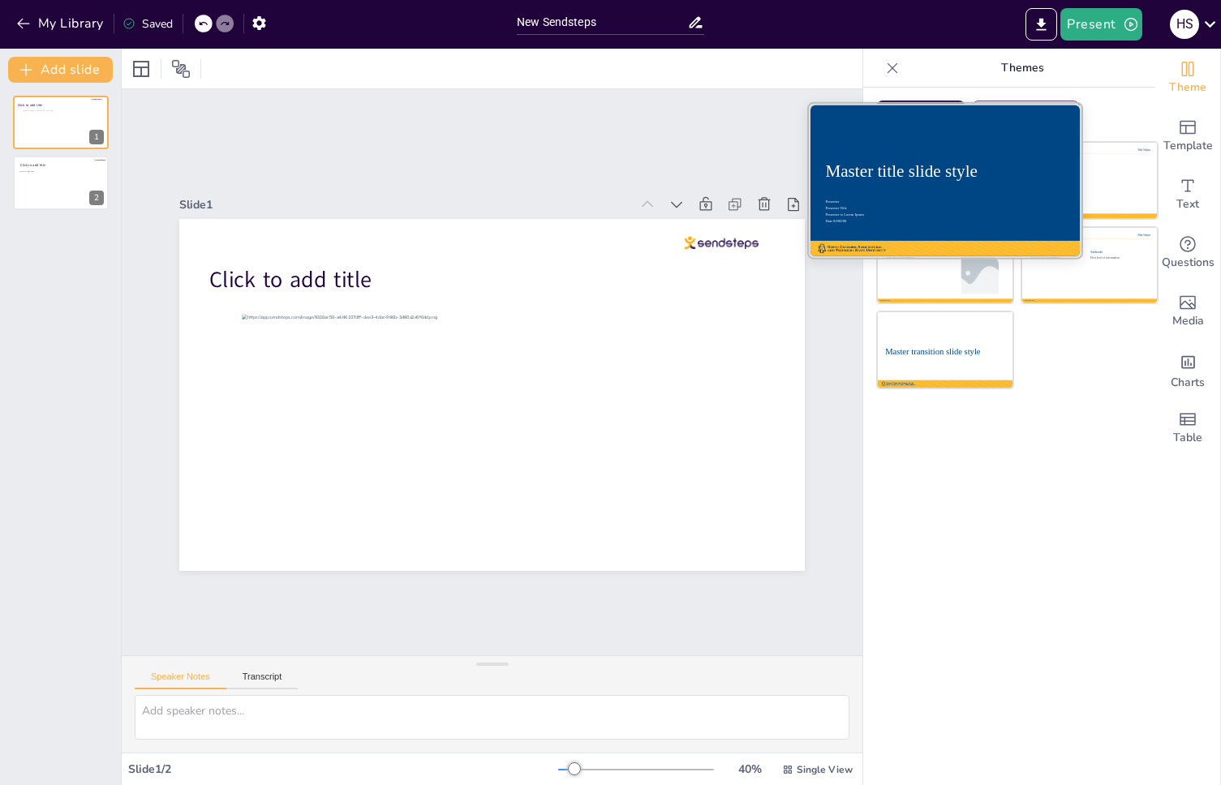
click at [951, 187] on div at bounding box center [945, 180] width 273 height 153
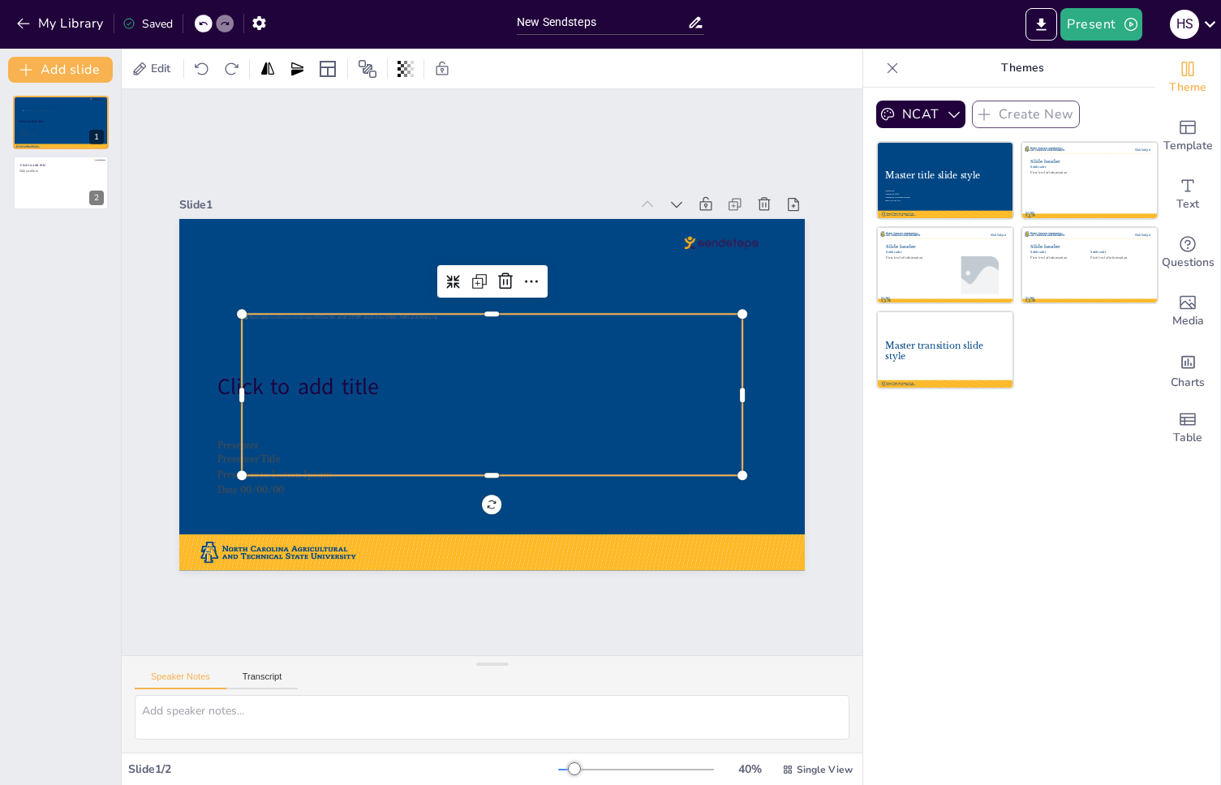
click at [554, 329] on div at bounding box center [492, 394] width 500 height 161
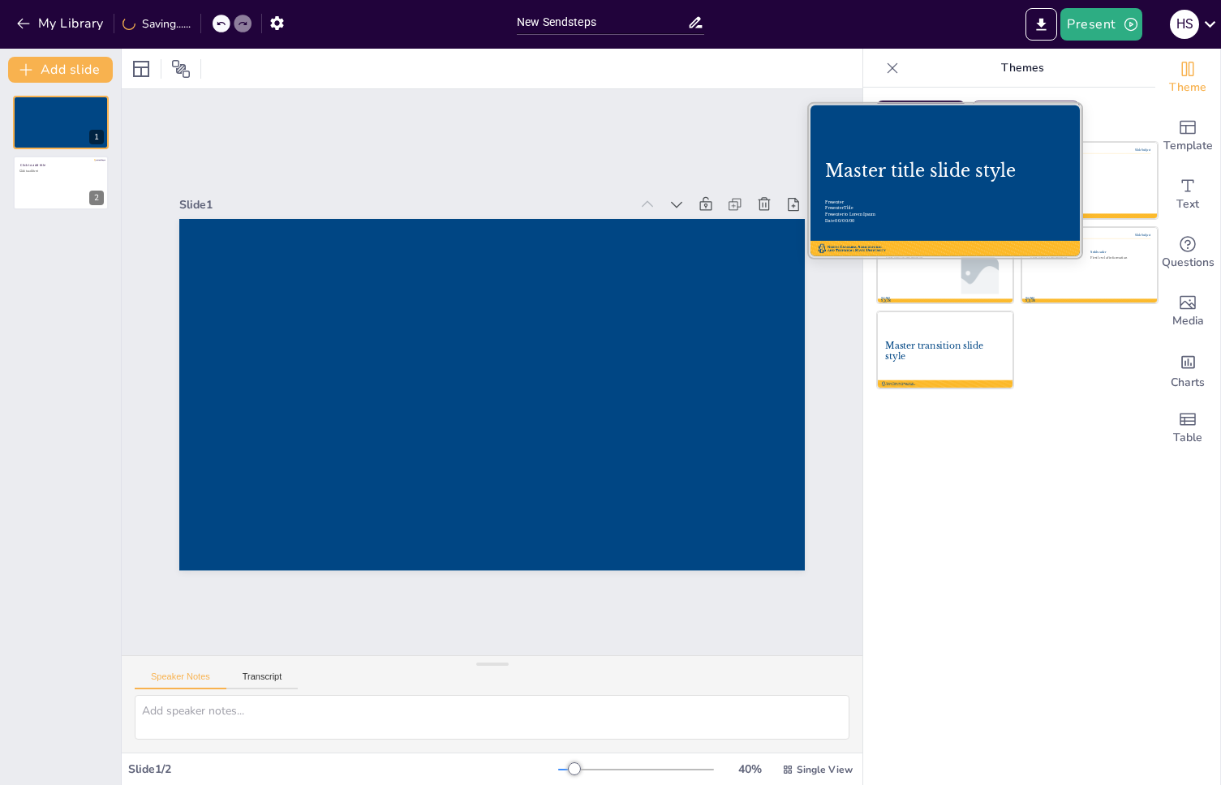
click at [988, 164] on div "Master title slide style" at bounding box center [944, 171] width 239 height 21
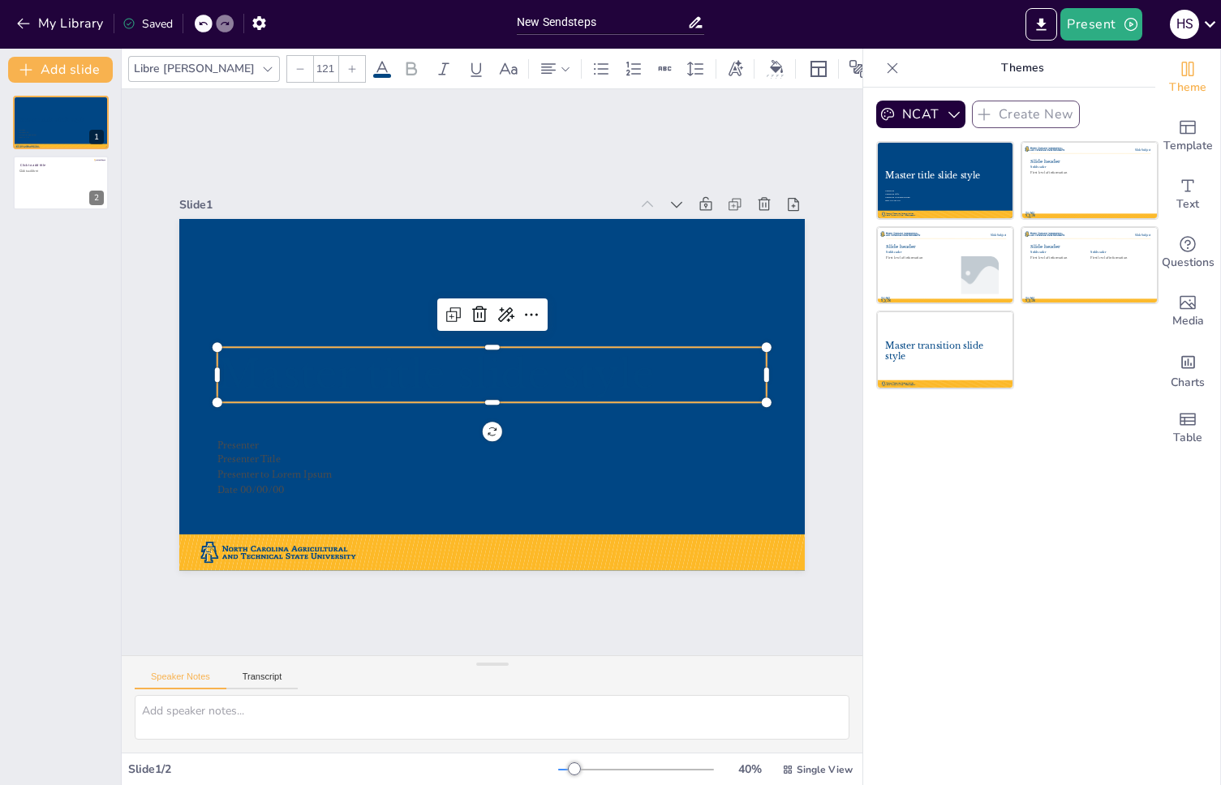
click at [483, 366] on span "Master title slide style" at bounding box center [435, 374] width 436 height 49
click at [375, 63] on icon at bounding box center [382, 68] width 15 height 15
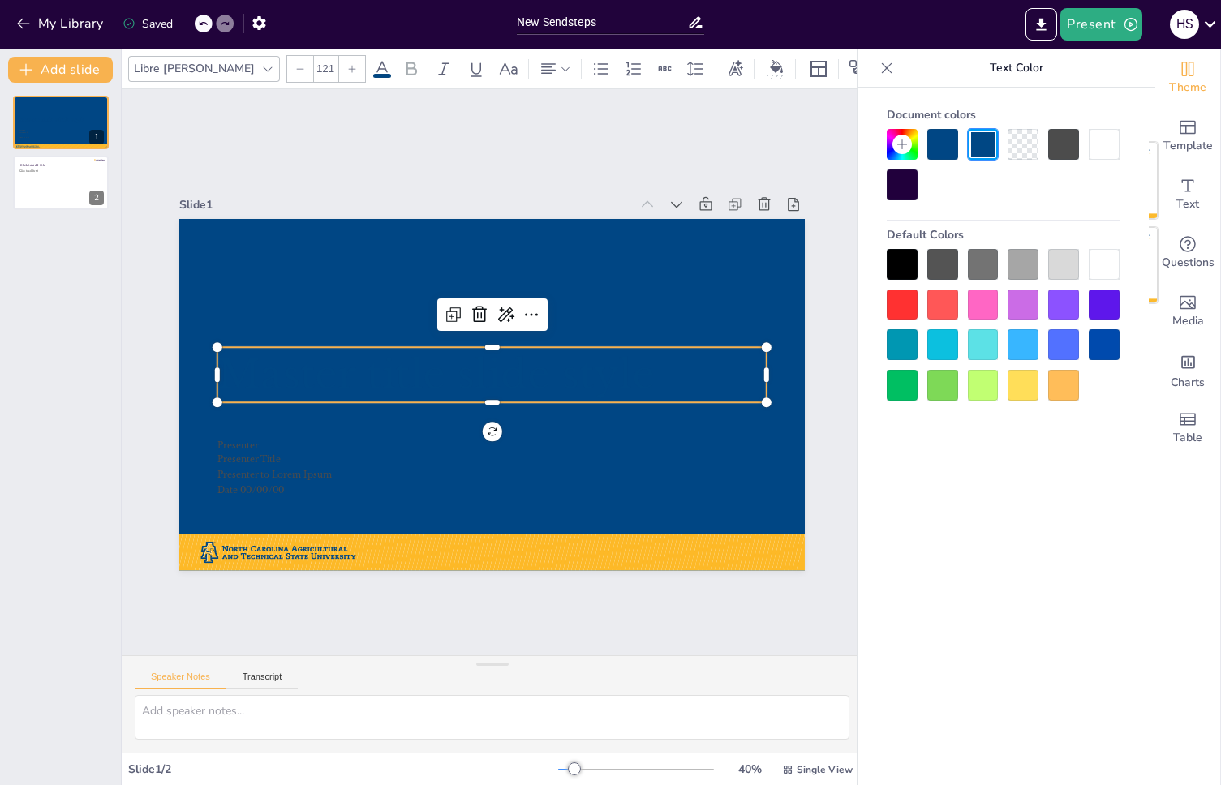
click at [1095, 147] on div at bounding box center [1104, 144] width 31 height 31
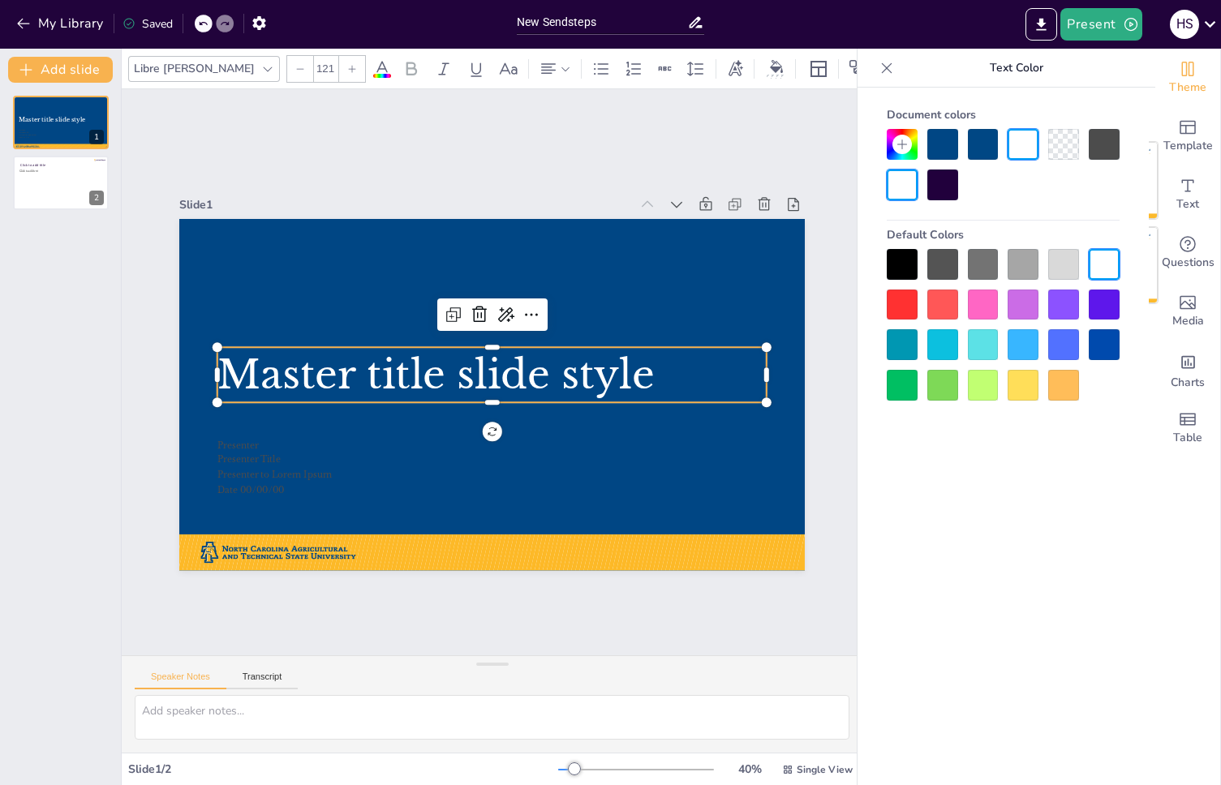
click at [1057, 195] on div at bounding box center [1003, 164] width 233 height 71
click at [889, 68] on icon at bounding box center [886, 68] width 16 height 16
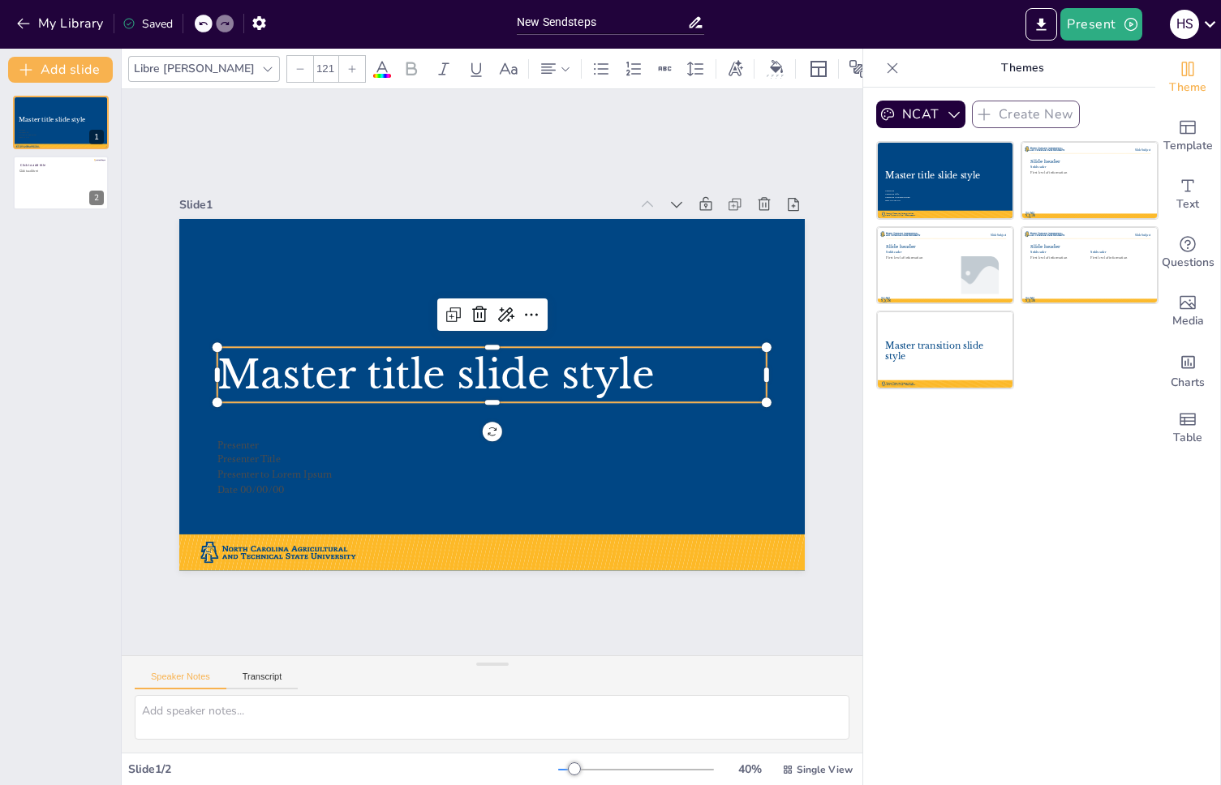
click at [885, 67] on icon at bounding box center [892, 68] width 16 height 16
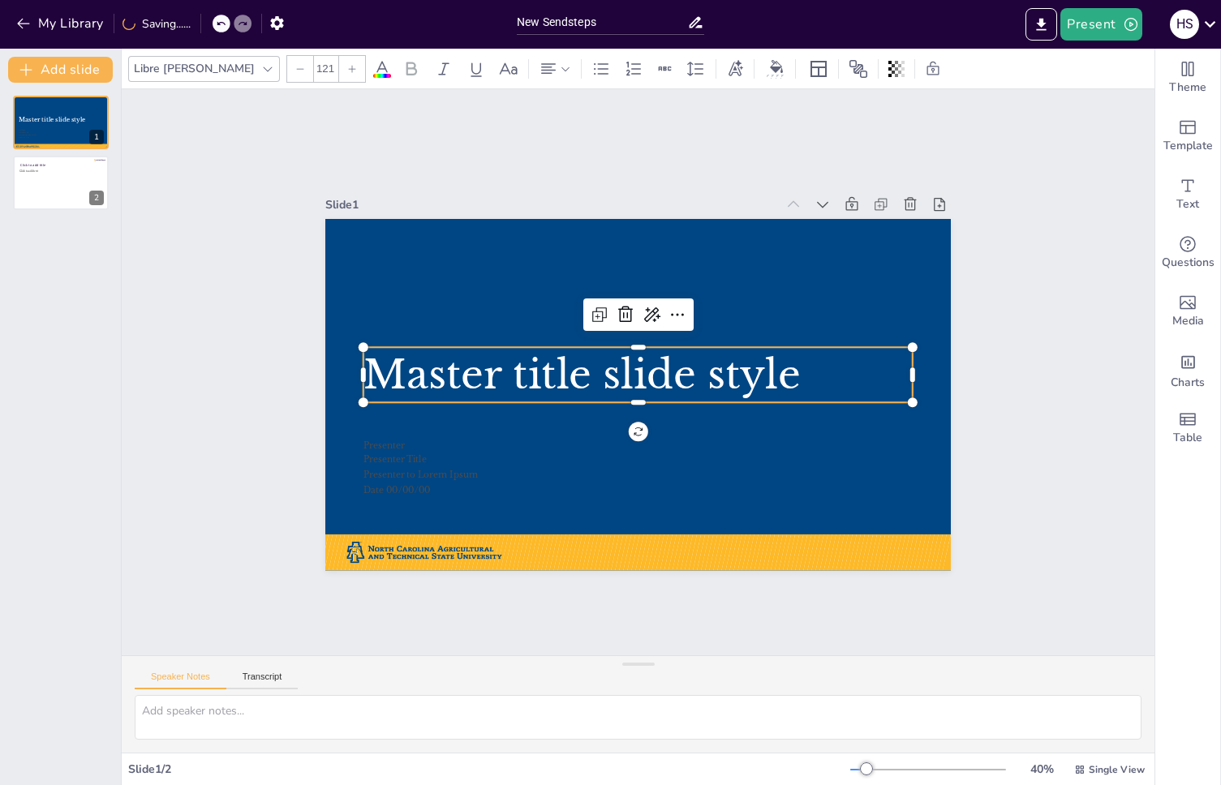
click at [676, 141] on div "Slide 1 Master title slide style Presenter Presenter Title Presenter to Lorem I…" at bounding box center [638, 372] width 1033 height 566
